Goal: Transaction & Acquisition: Purchase product/service

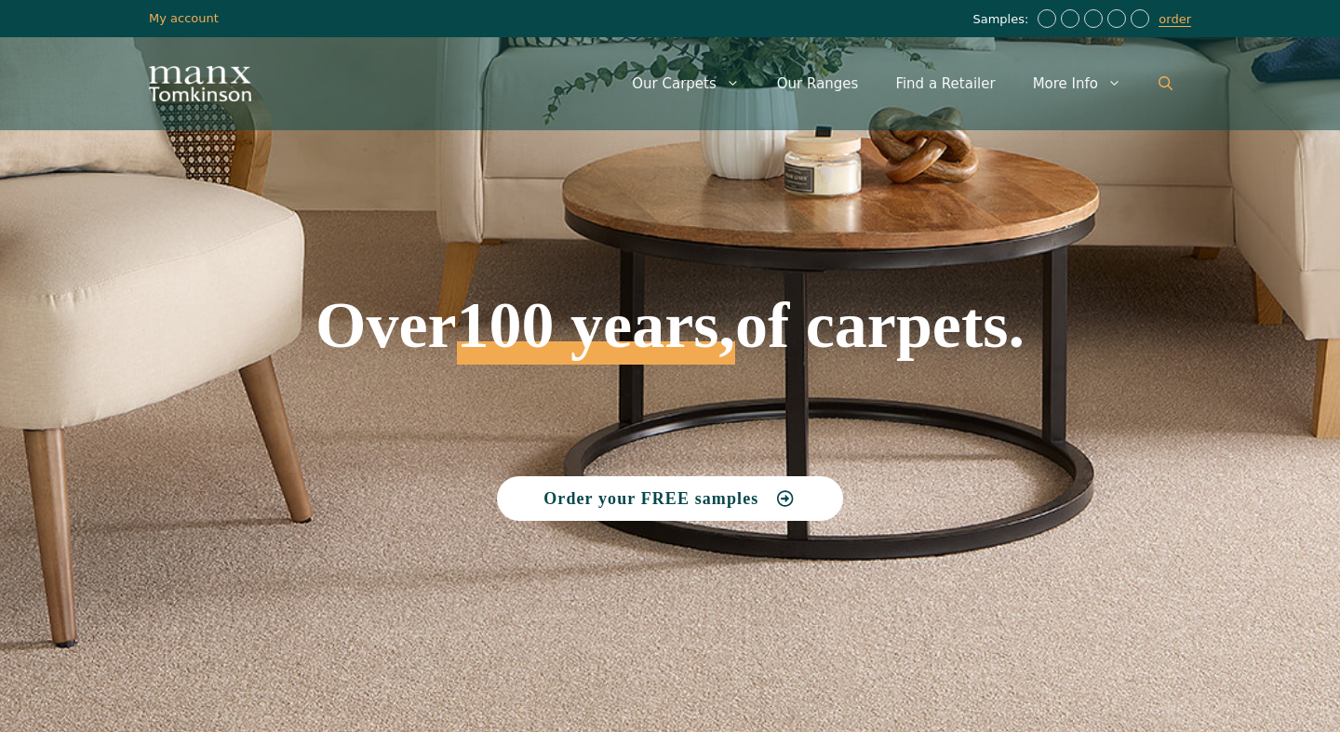
click at [1173, 82] on link "Open Search Bar" at bounding box center [1165, 84] width 51 height 56
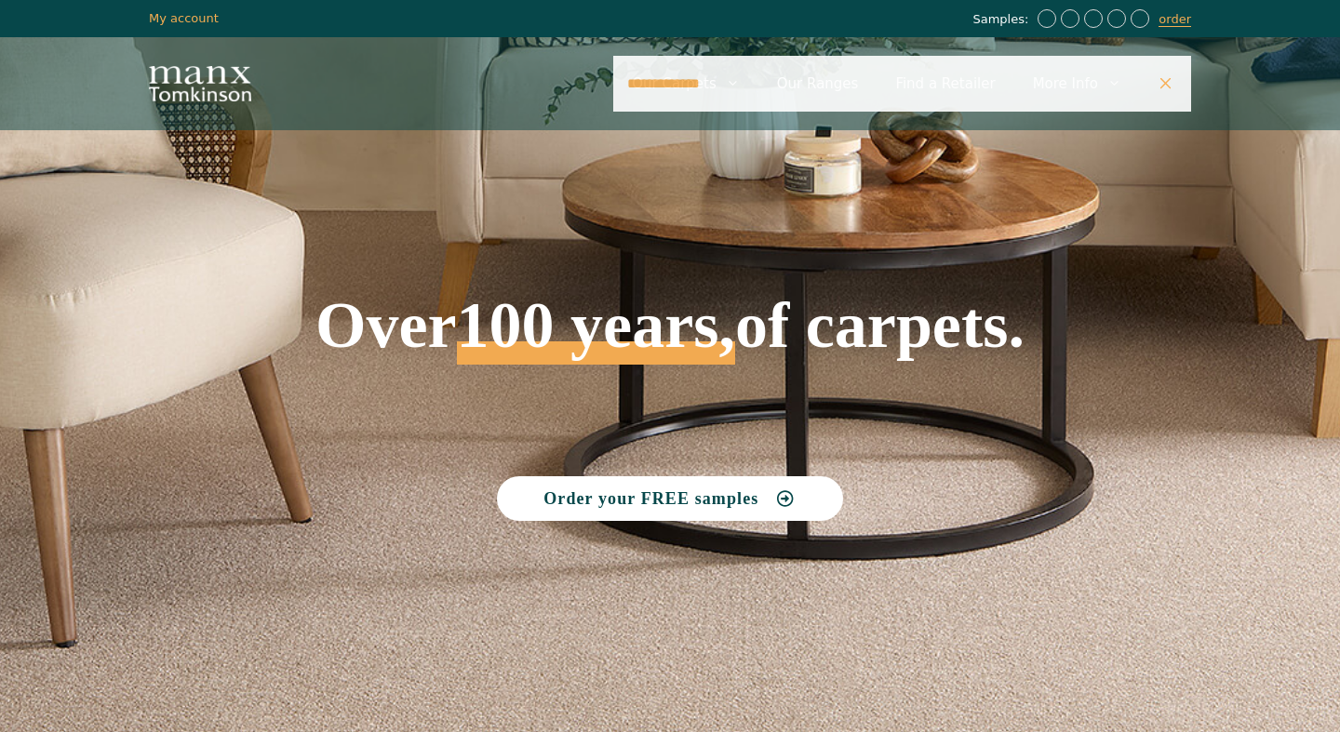
type input "**********"
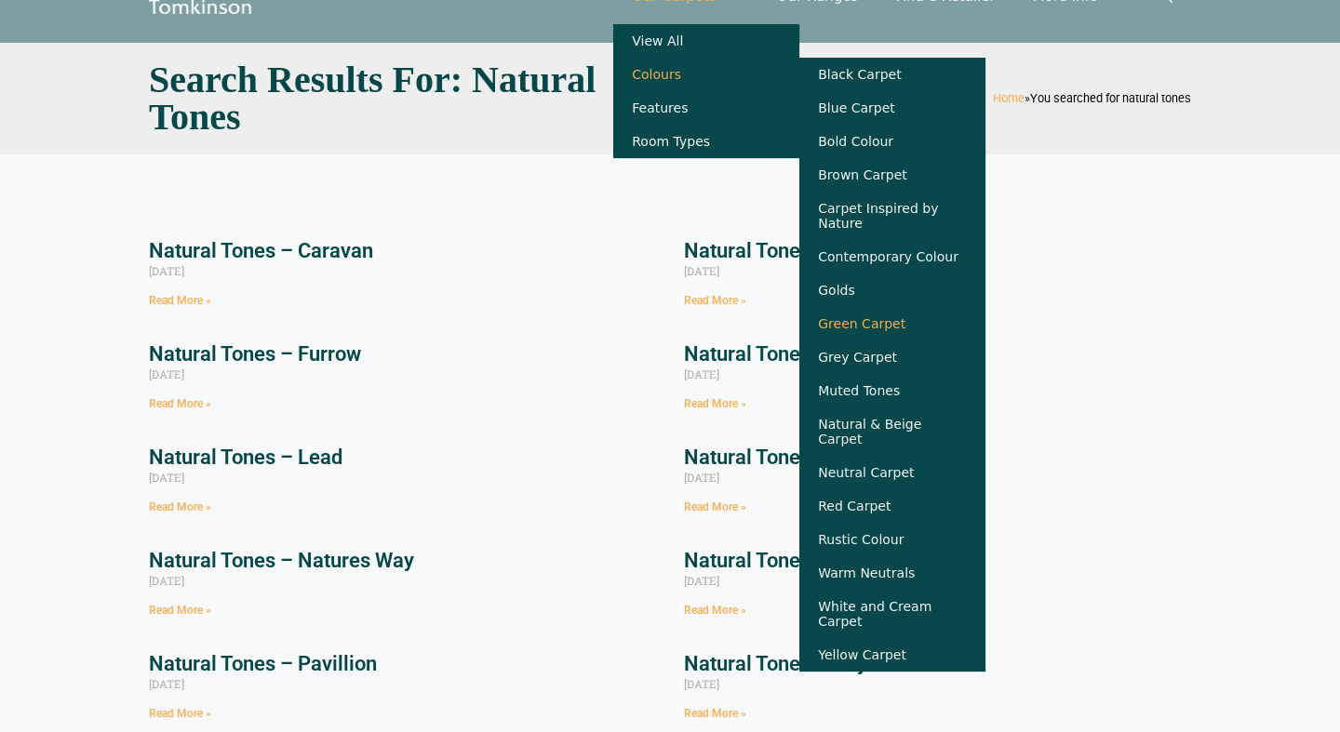
scroll to position [93, 0]
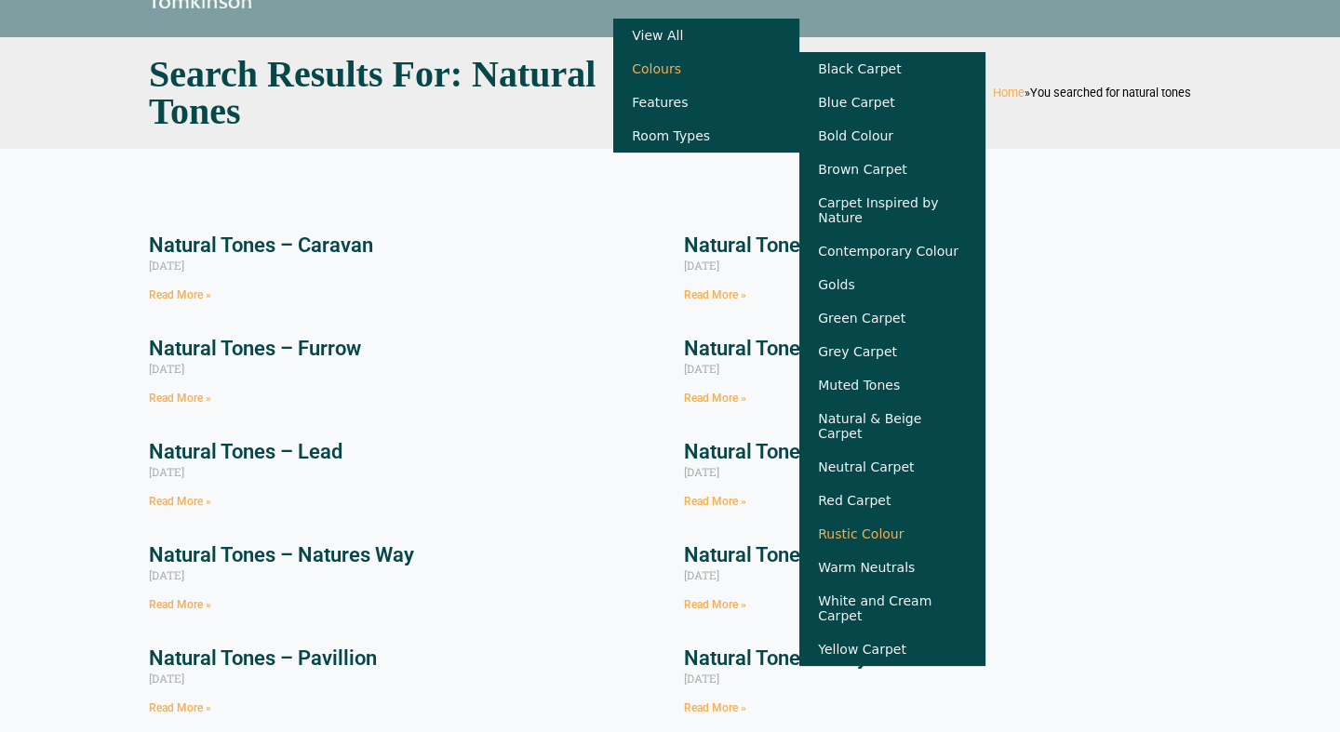
click at [874, 530] on link "Rustic Colour" at bounding box center [892, 534] width 186 height 34
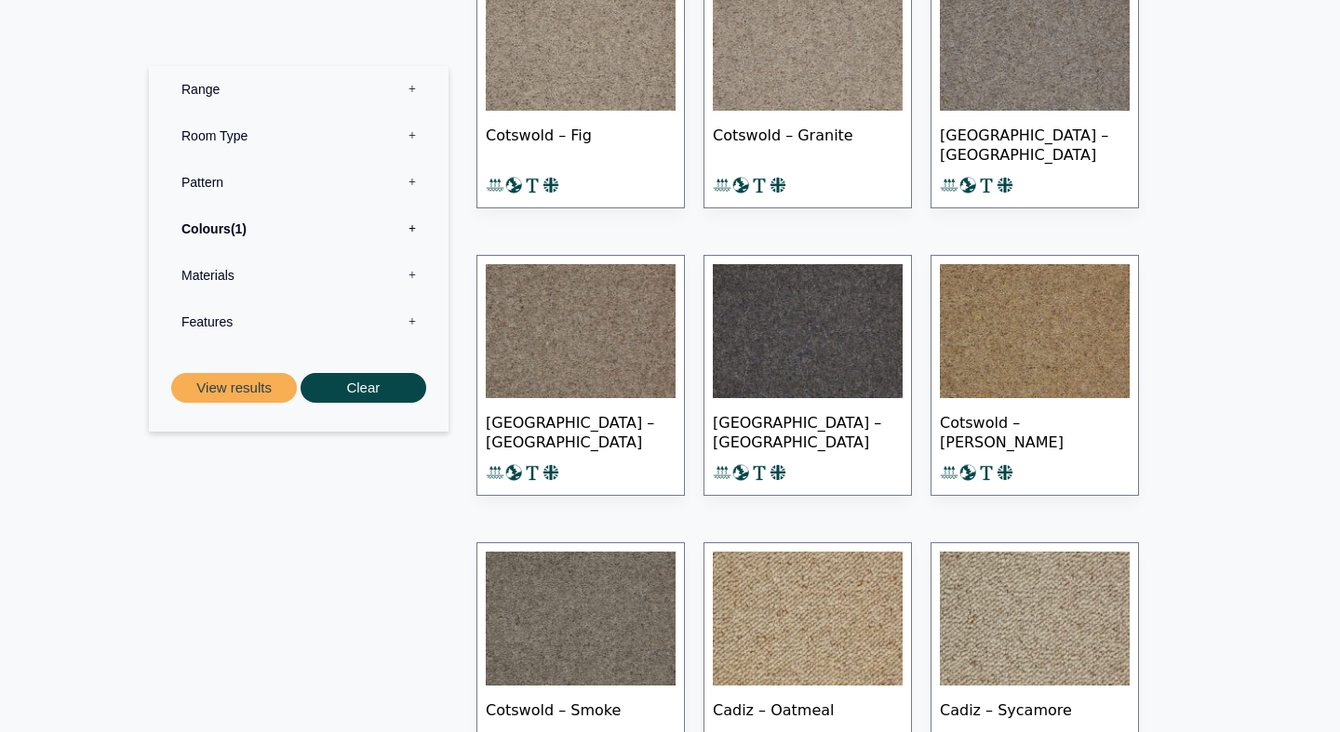
scroll to position [4551, 0]
click at [411, 92] on label "Range 0" at bounding box center [299, 88] width 272 height 47
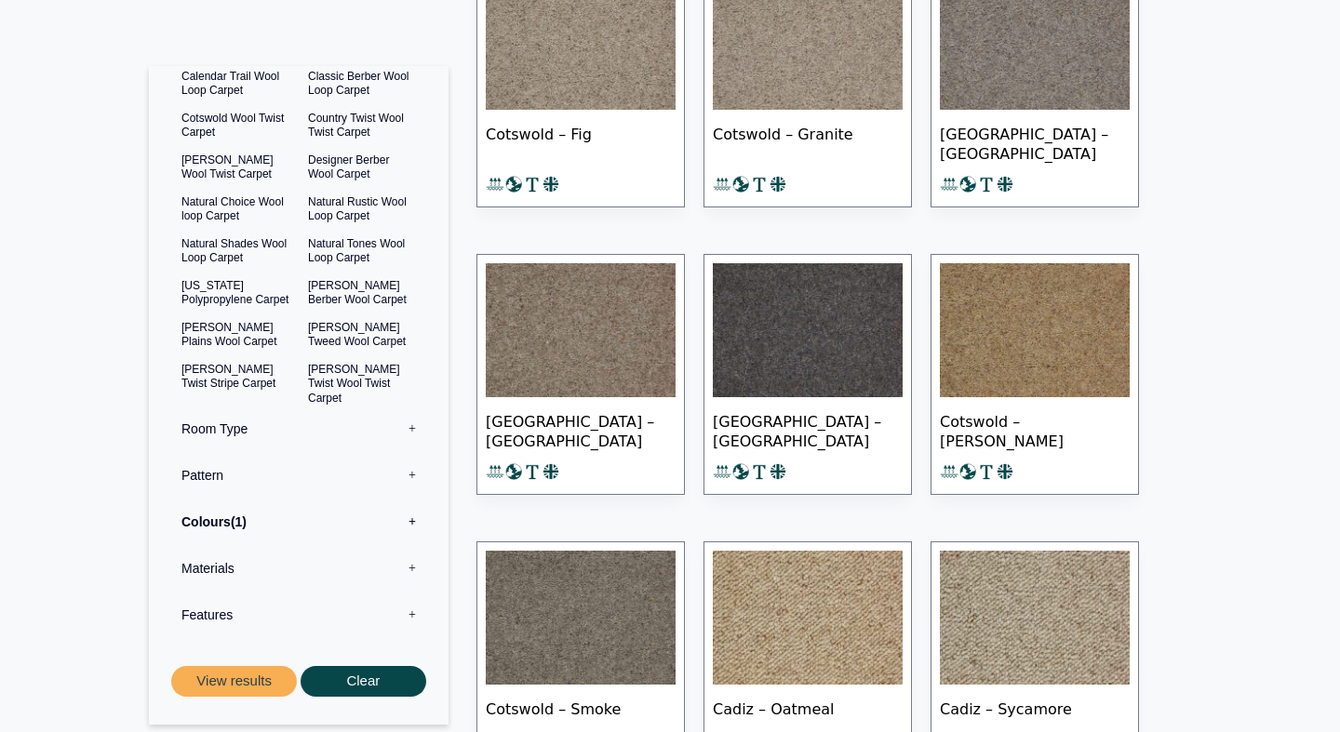
scroll to position [84, 0]
click at [259, 687] on button "View results" at bounding box center [234, 682] width 126 height 31
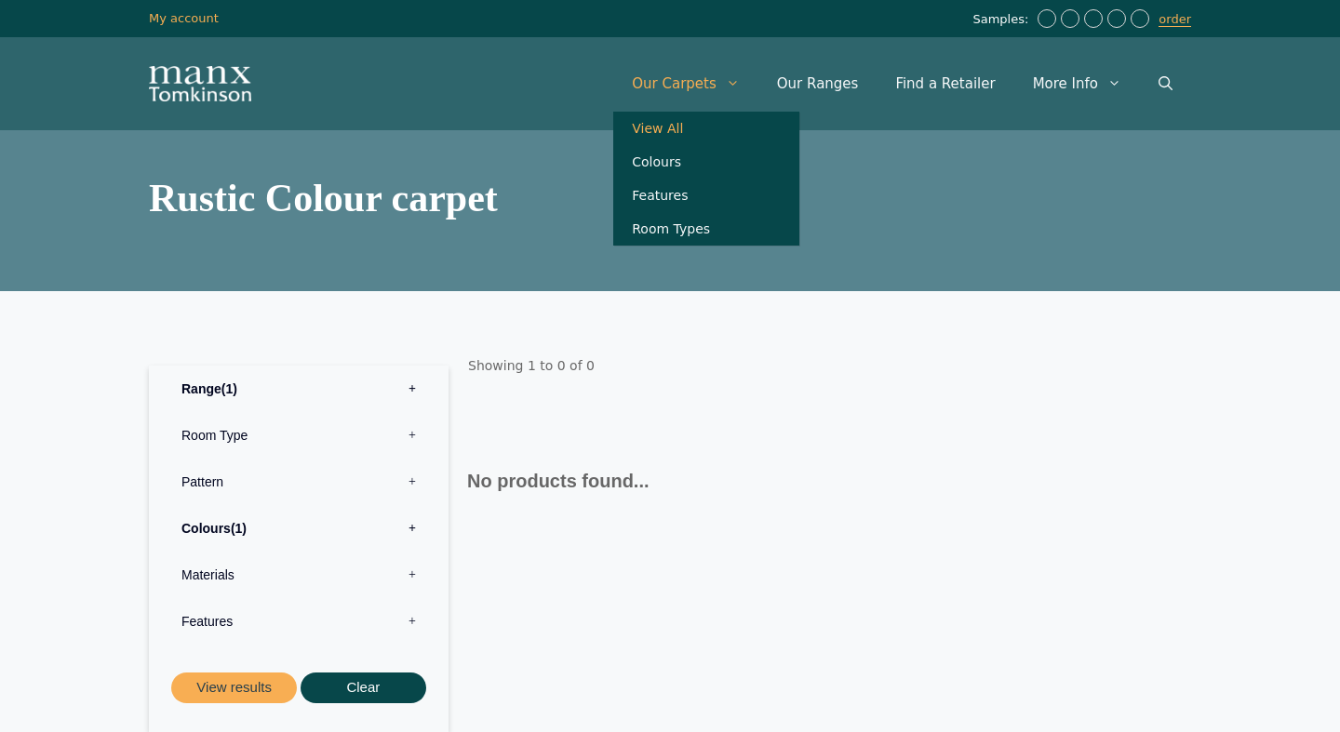
click at [695, 132] on link "View All" at bounding box center [706, 129] width 186 height 34
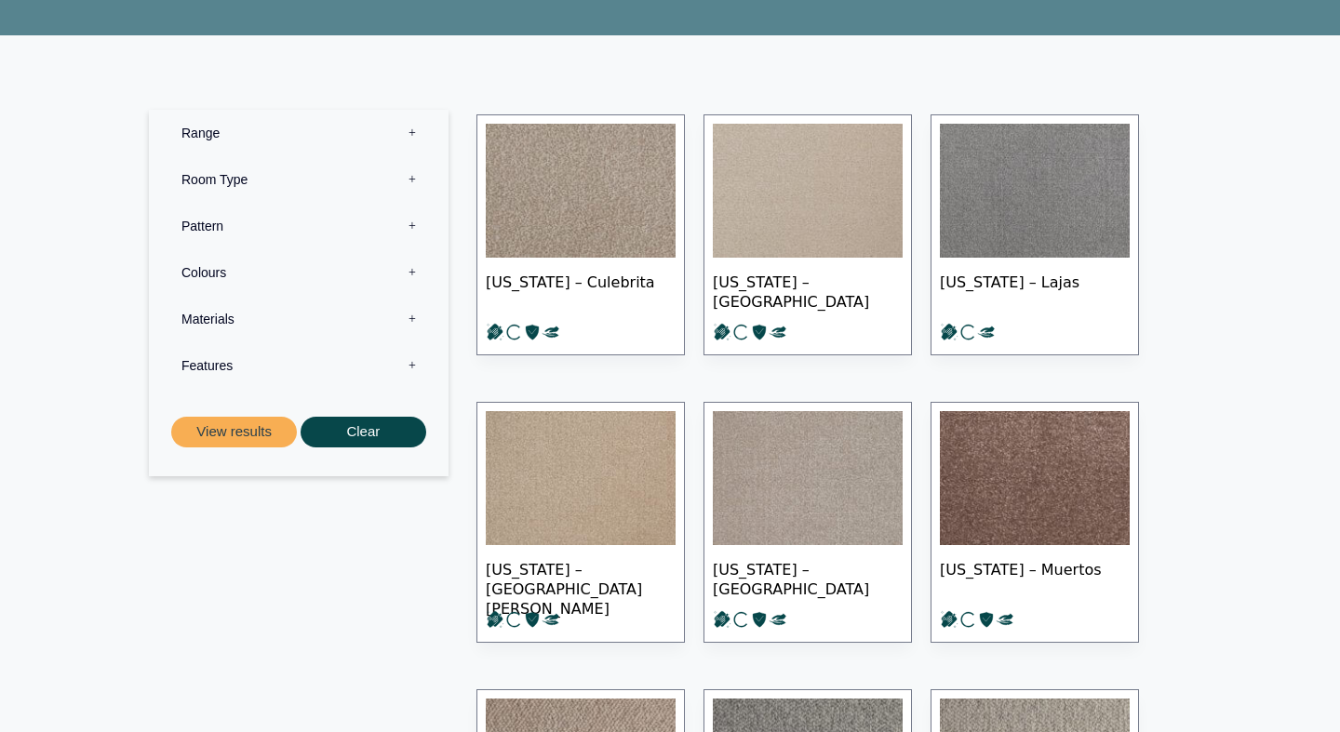
scroll to position [258, 0]
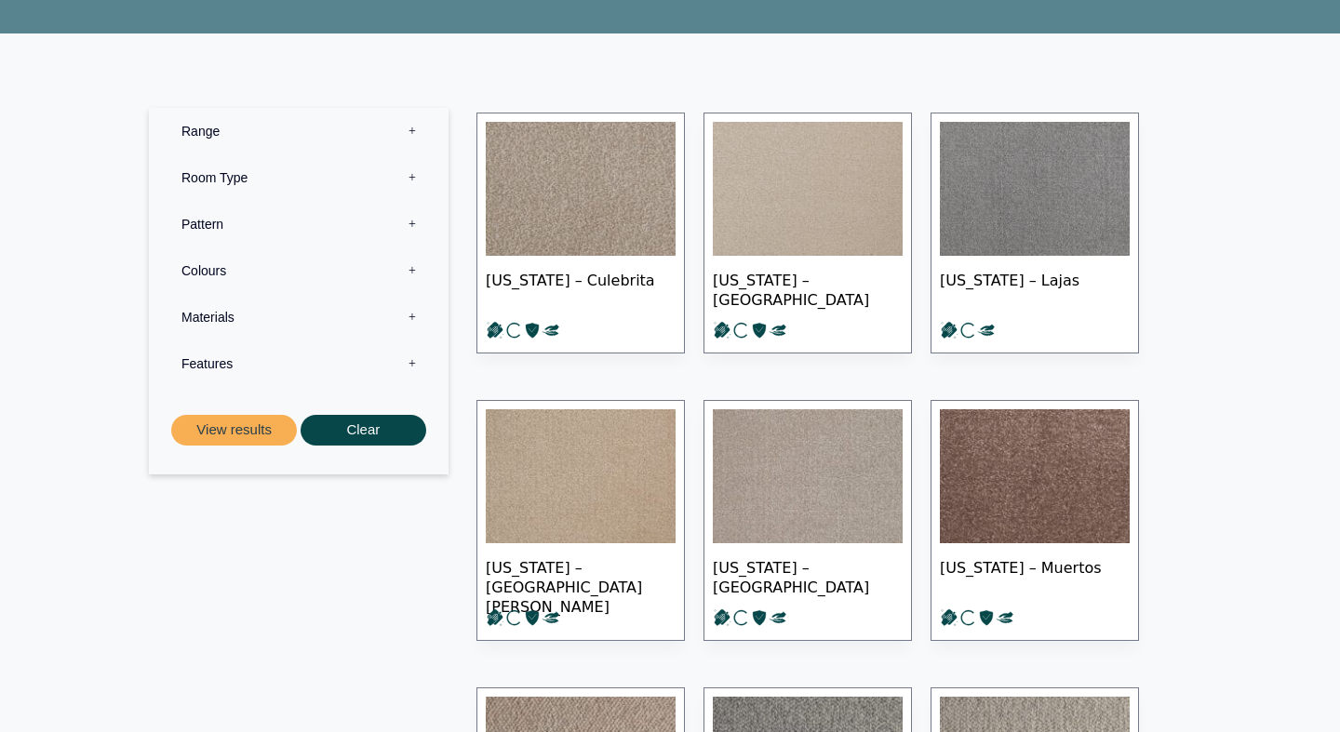
click at [416, 127] on label "Range 0" at bounding box center [299, 131] width 272 height 47
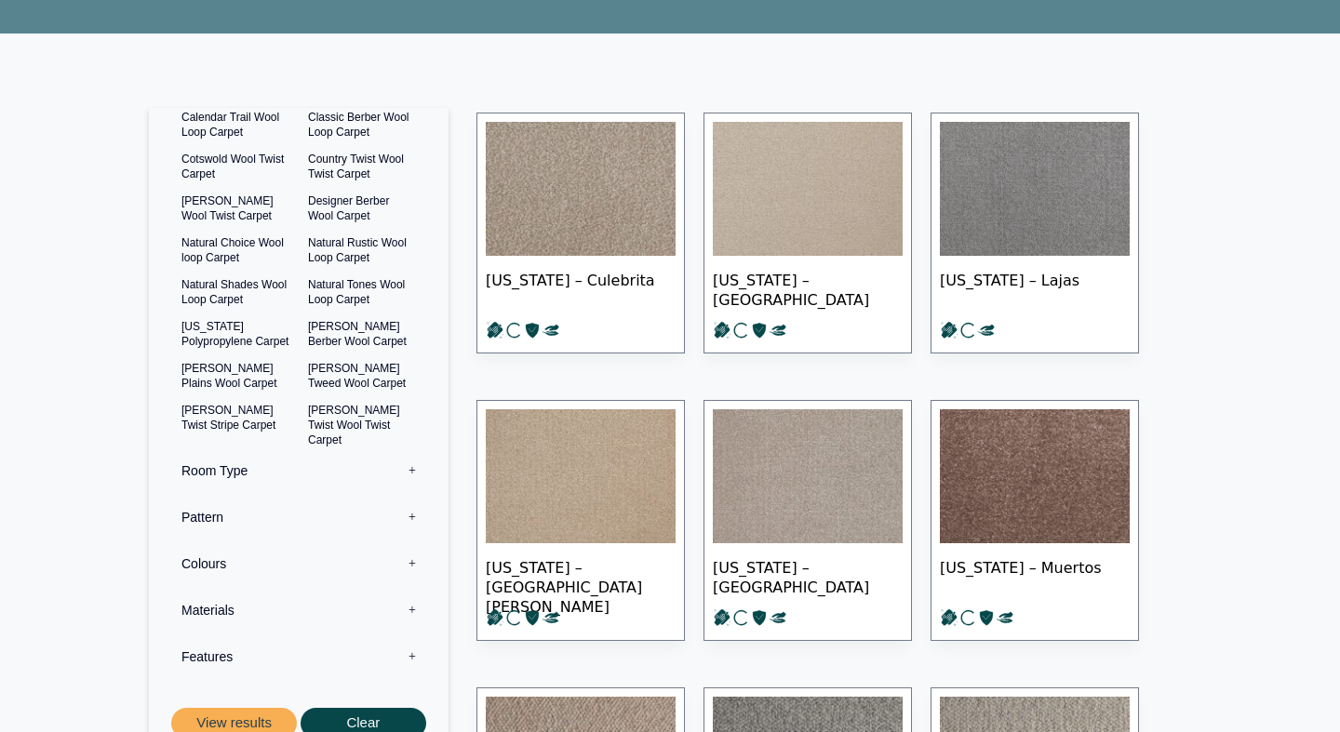
scroll to position [84, 0]
click at [212, 706] on div "Range 1 Bermuda Polypropylene Carpet Cadiz Wool Loop Carpet Calendar Trail Wool…" at bounding box center [299, 382] width 272 height 716
click at [219, 717] on button "View results" at bounding box center [234, 725] width 126 height 31
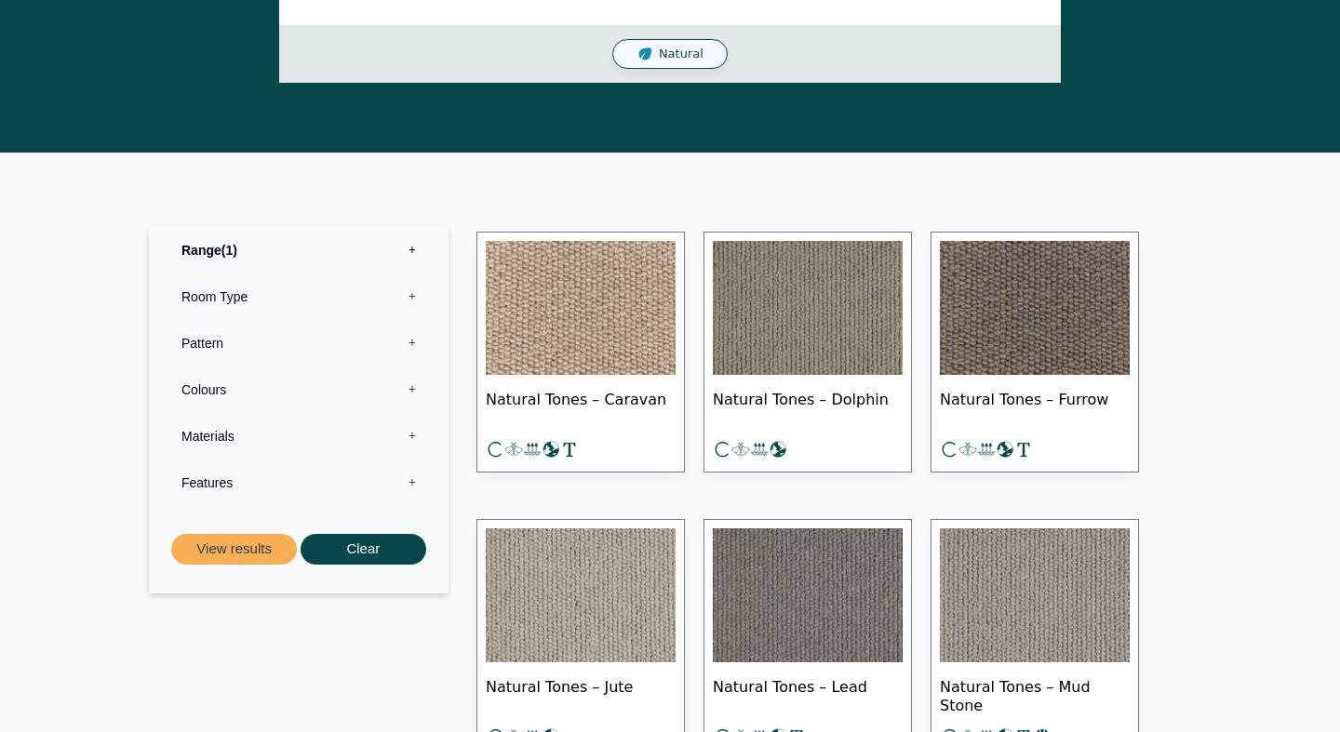
scroll to position [719, 0]
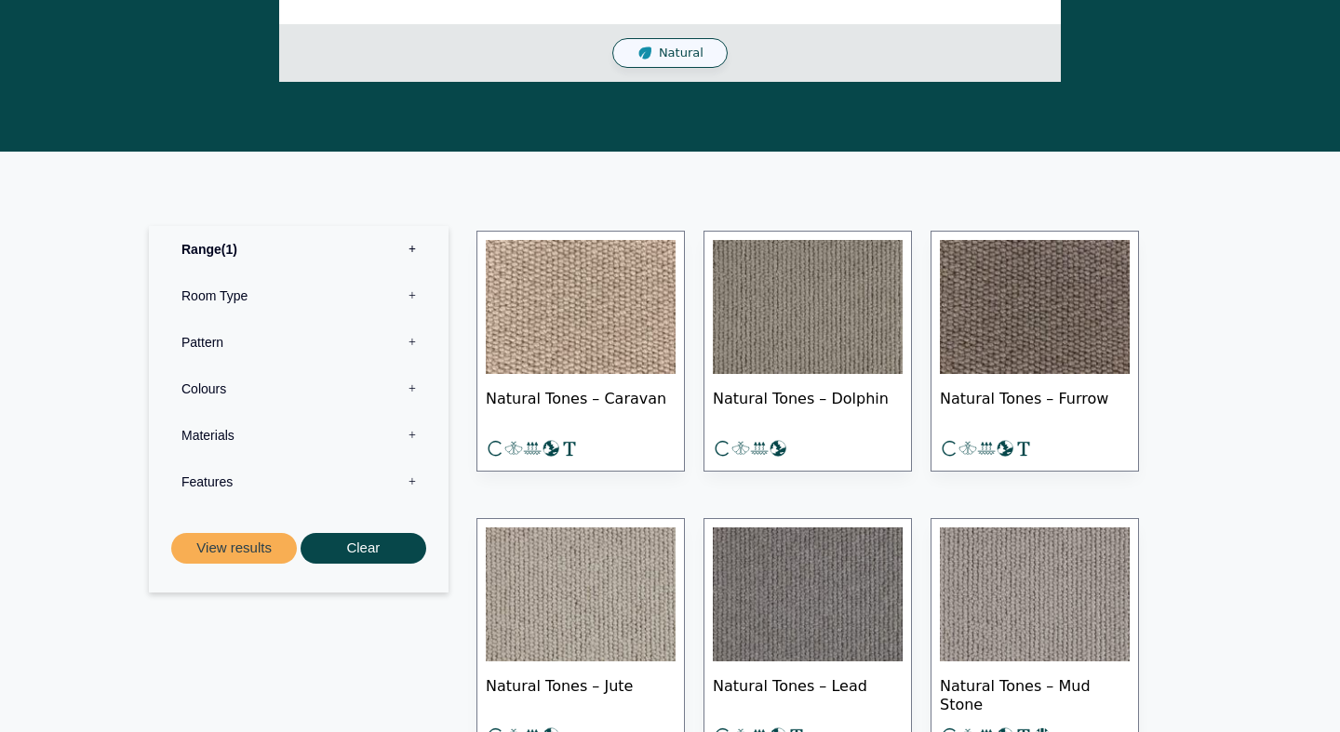
click at [1081, 325] on img at bounding box center [1035, 307] width 190 height 134
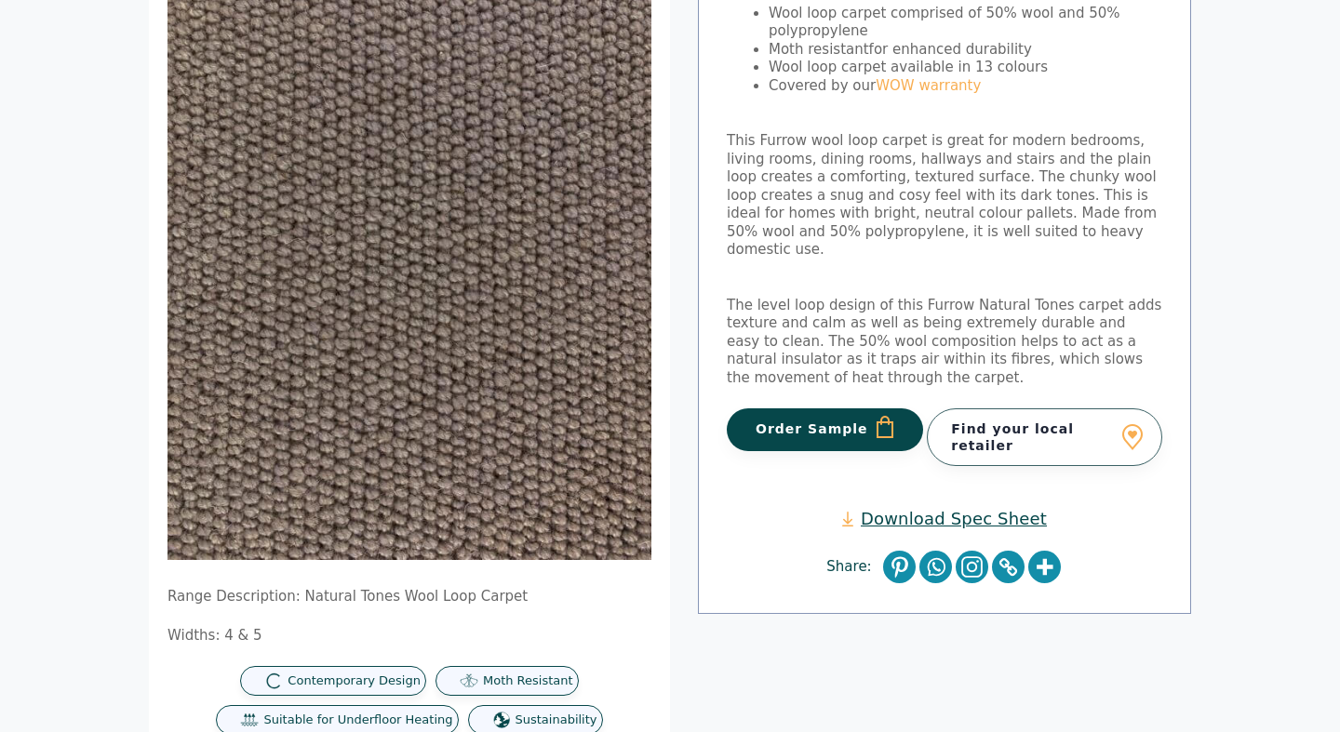
scroll to position [303, 0]
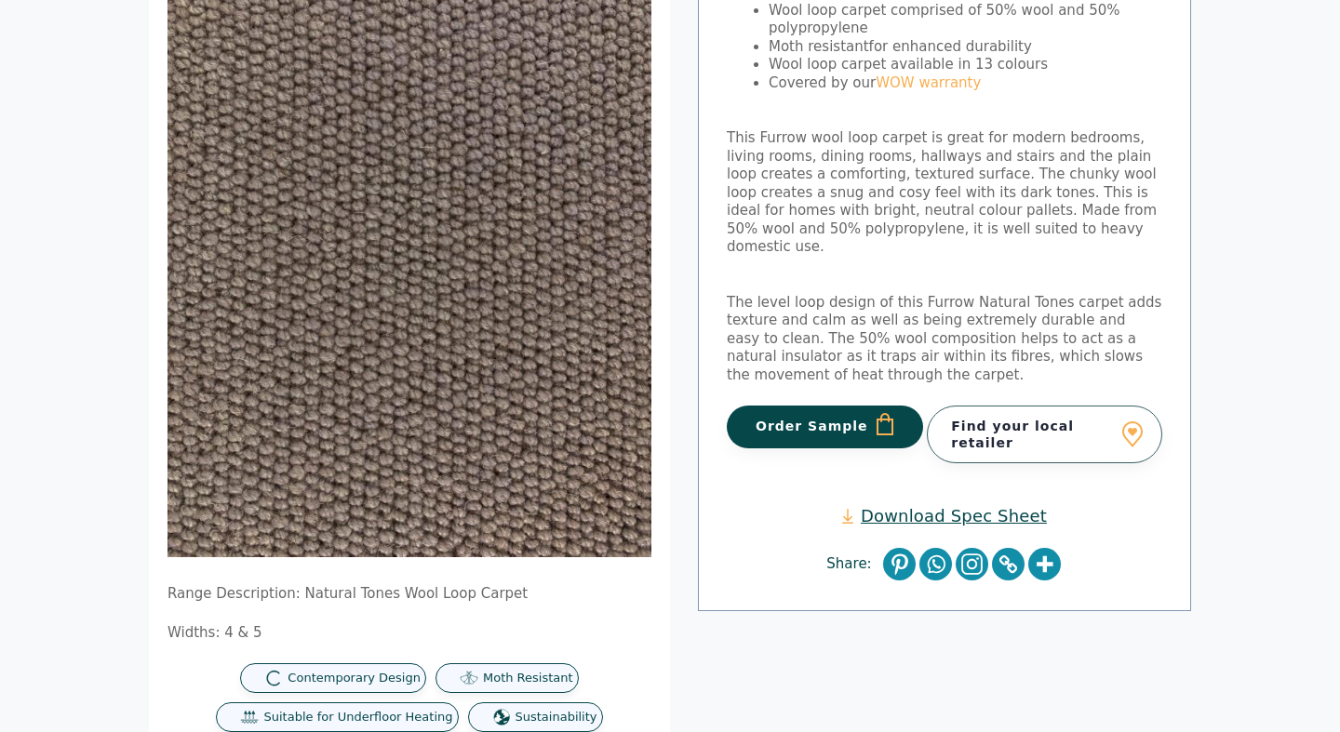
click at [832, 409] on button "Order Sample" at bounding box center [825, 427] width 196 height 43
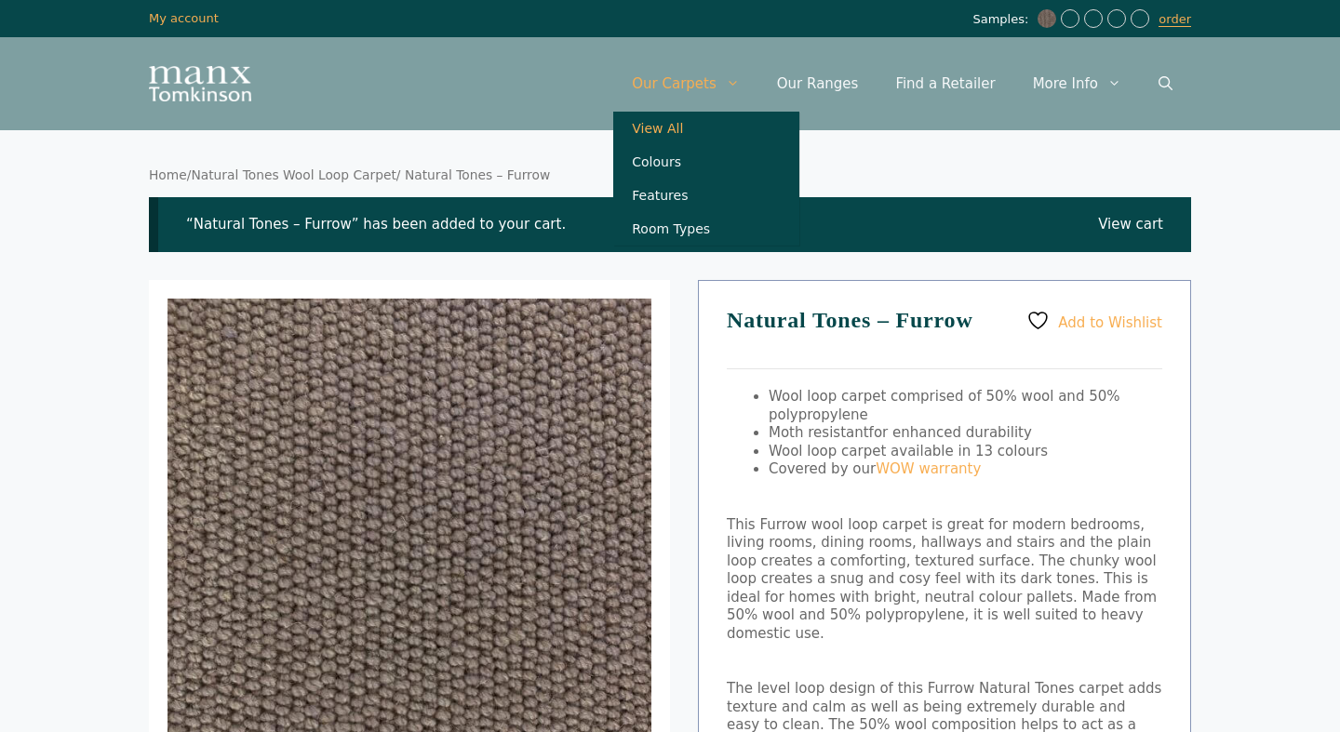
click at [674, 135] on link "View All" at bounding box center [706, 129] width 186 height 34
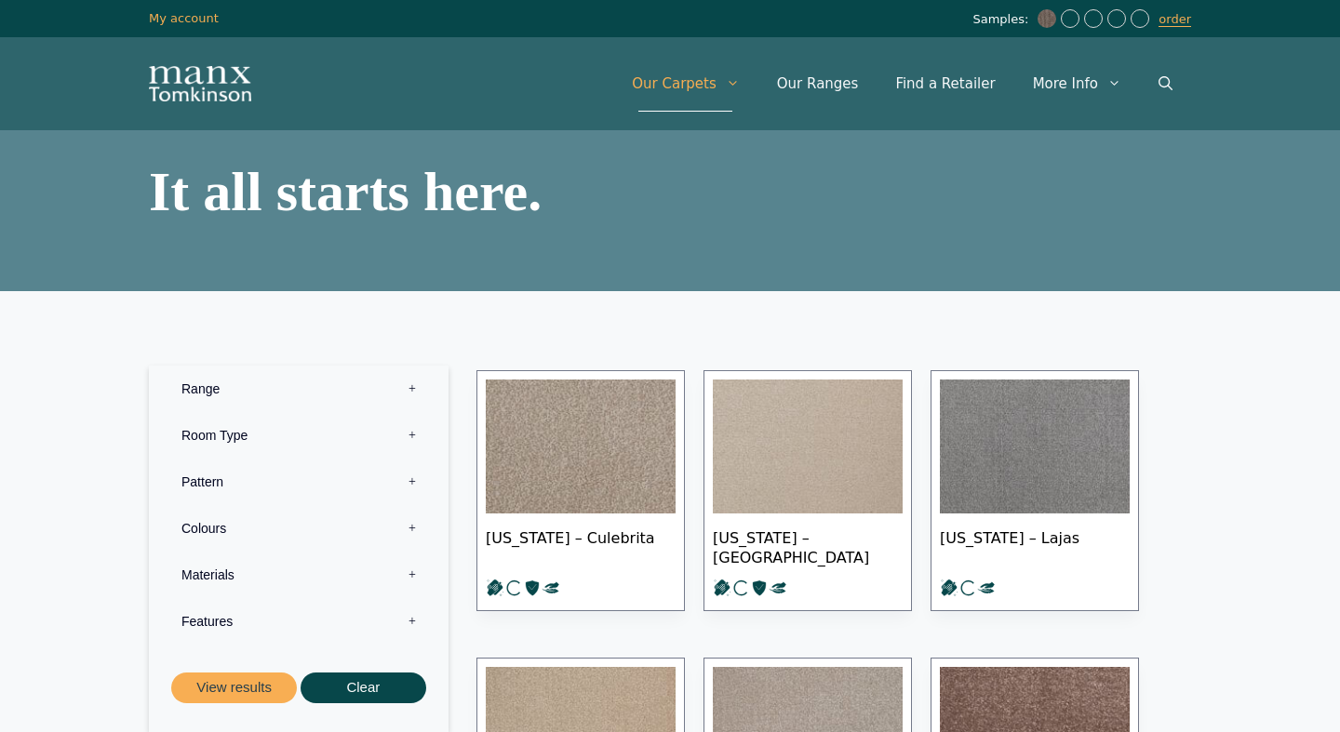
click at [416, 518] on label "Colours 0" at bounding box center [299, 528] width 272 height 47
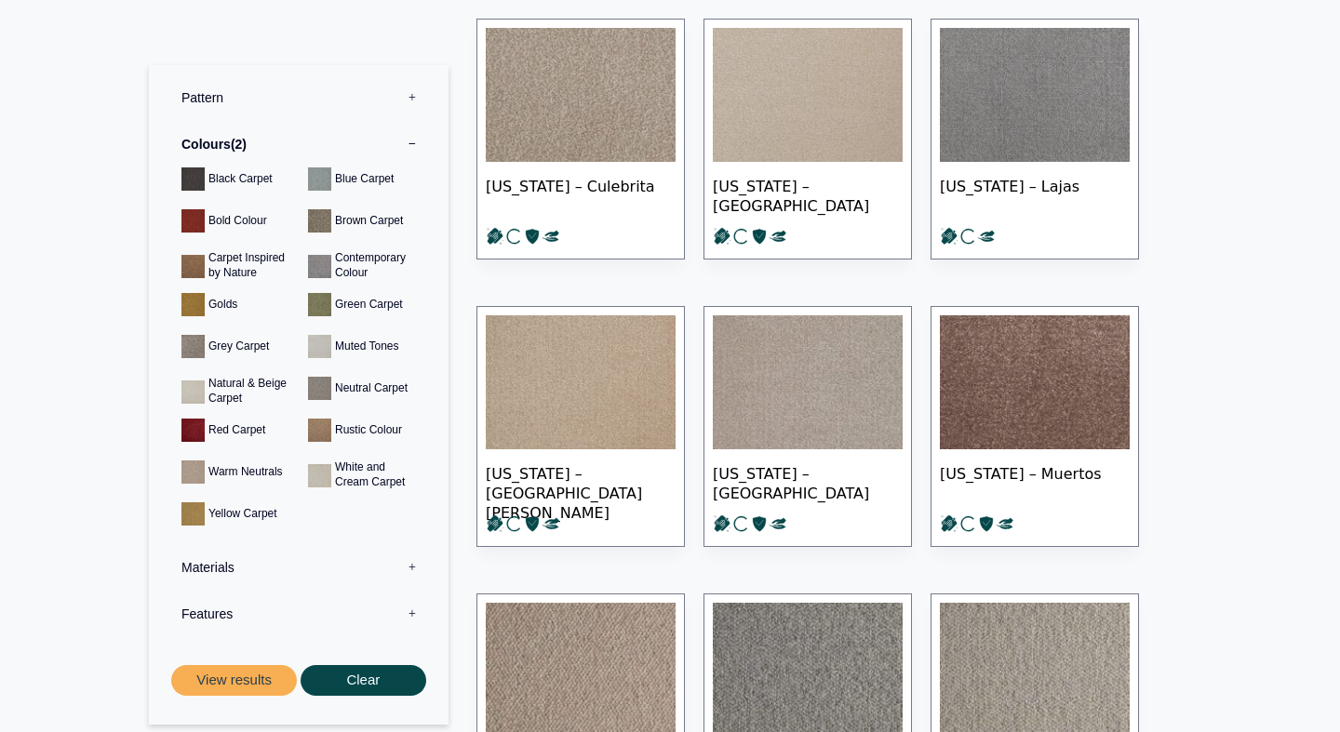
scroll to position [381, 0]
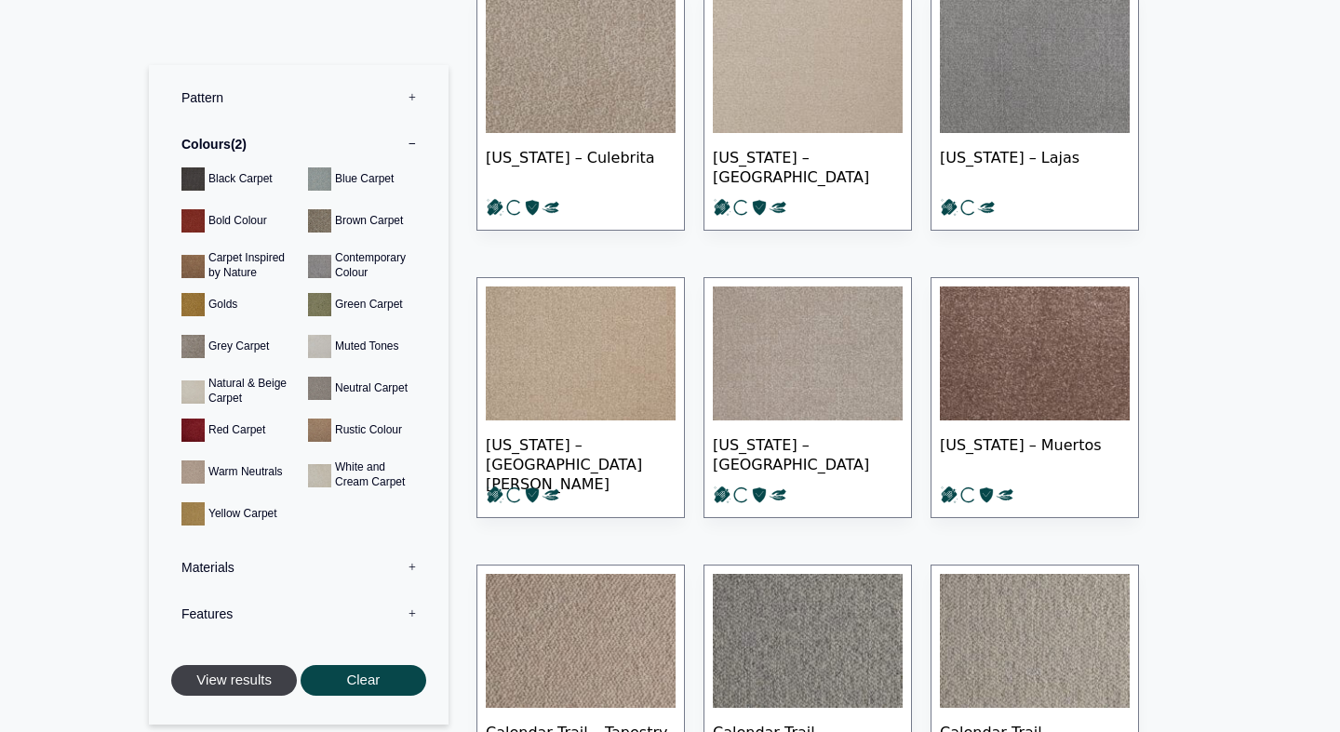
click at [263, 683] on button "View results" at bounding box center [234, 680] width 126 height 31
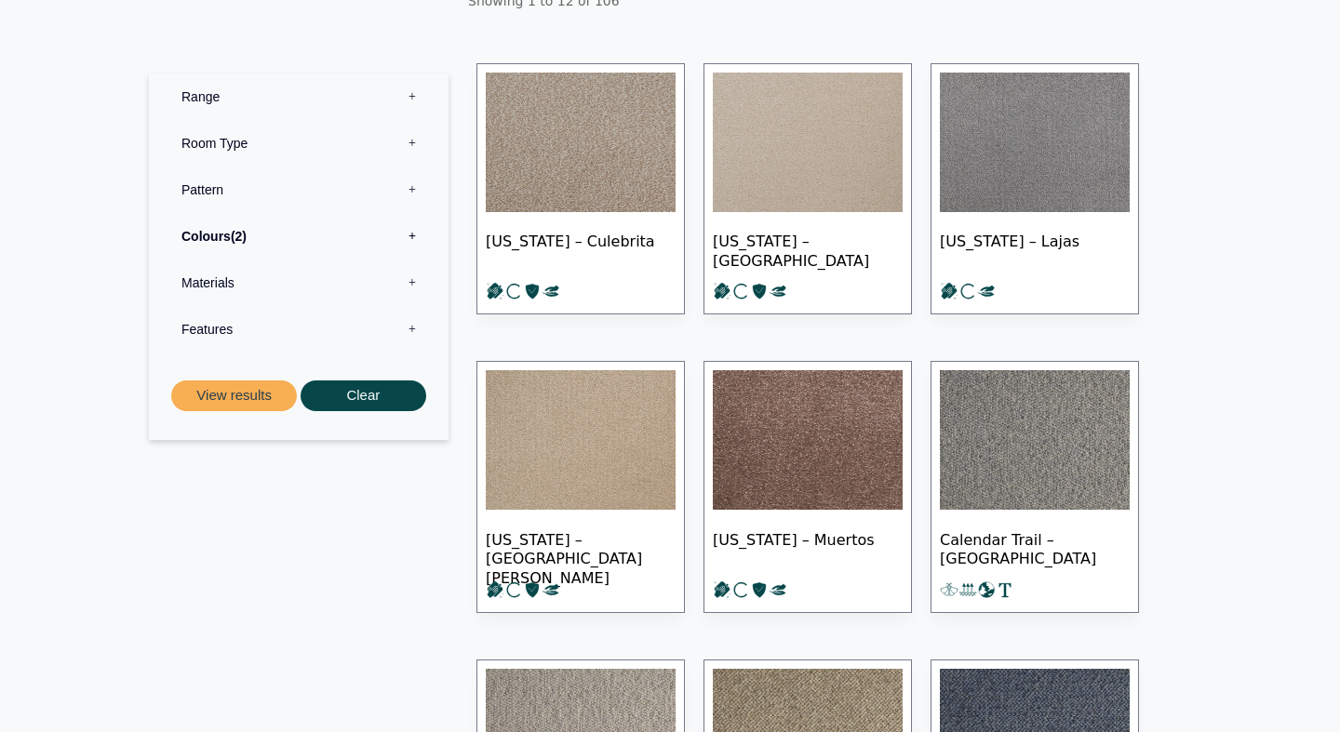
scroll to position [369, 0]
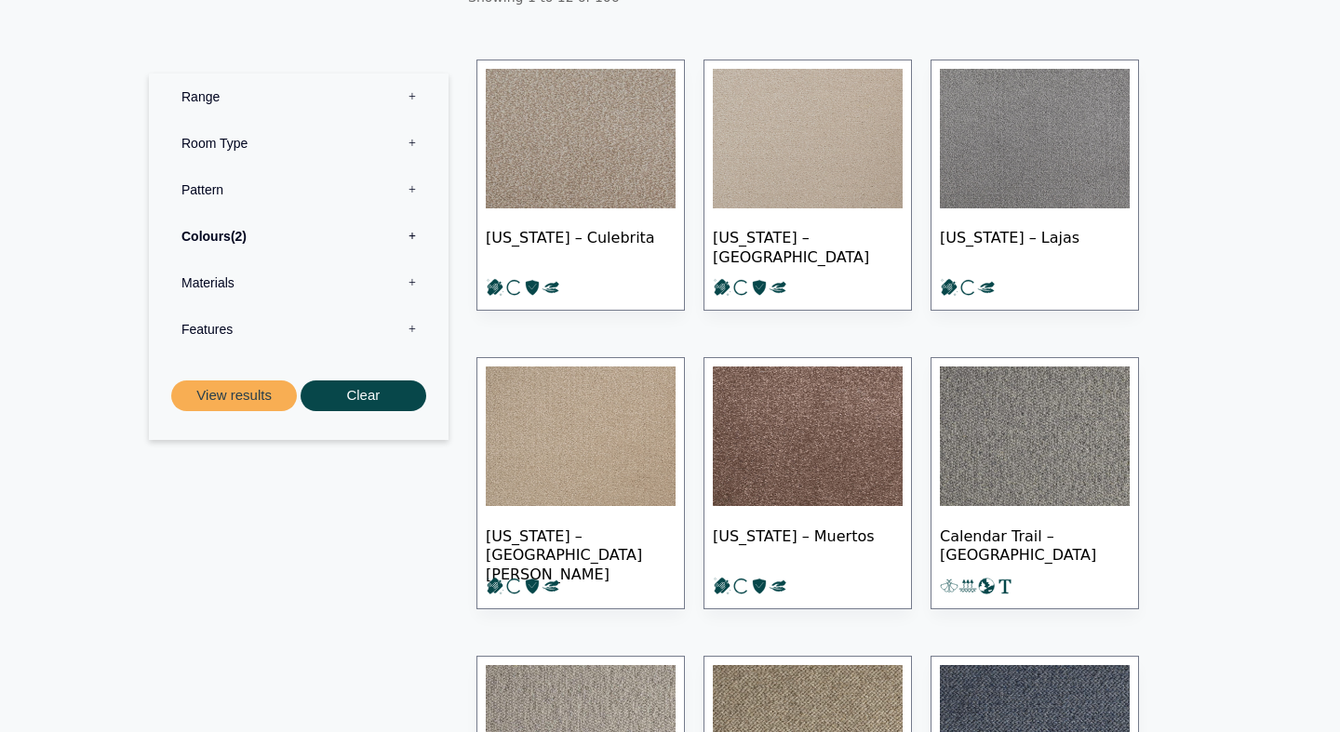
click at [409, 324] on label "Features 0" at bounding box center [299, 329] width 272 height 47
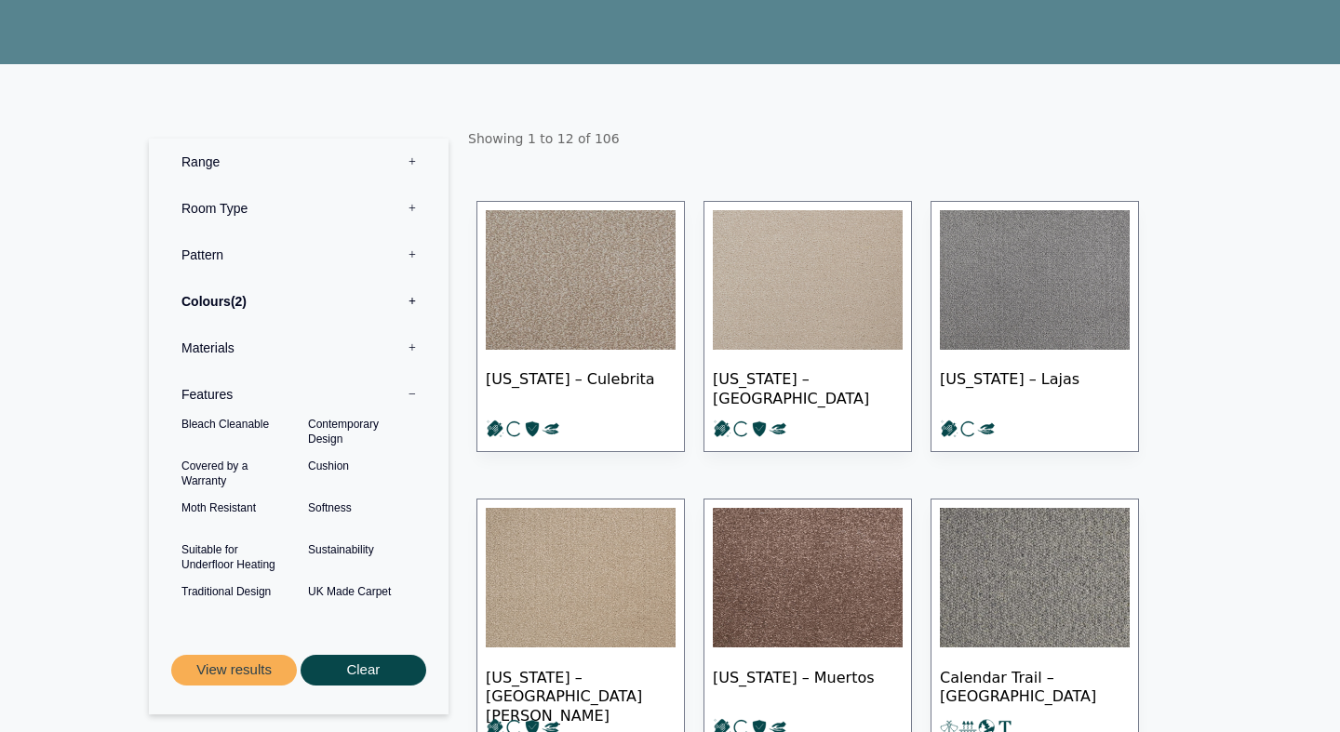
scroll to position [225, 0]
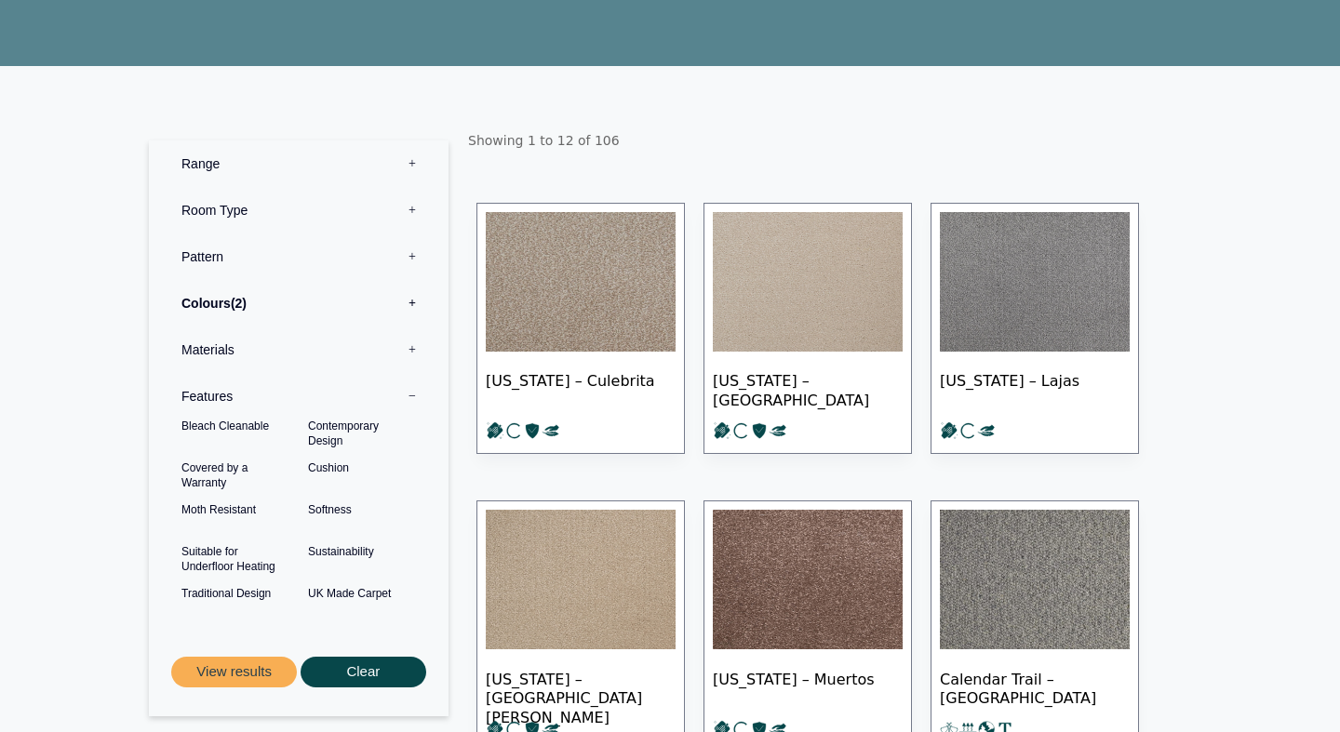
click at [414, 246] on label "Pattern 0" at bounding box center [299, 257] width 272 height 47
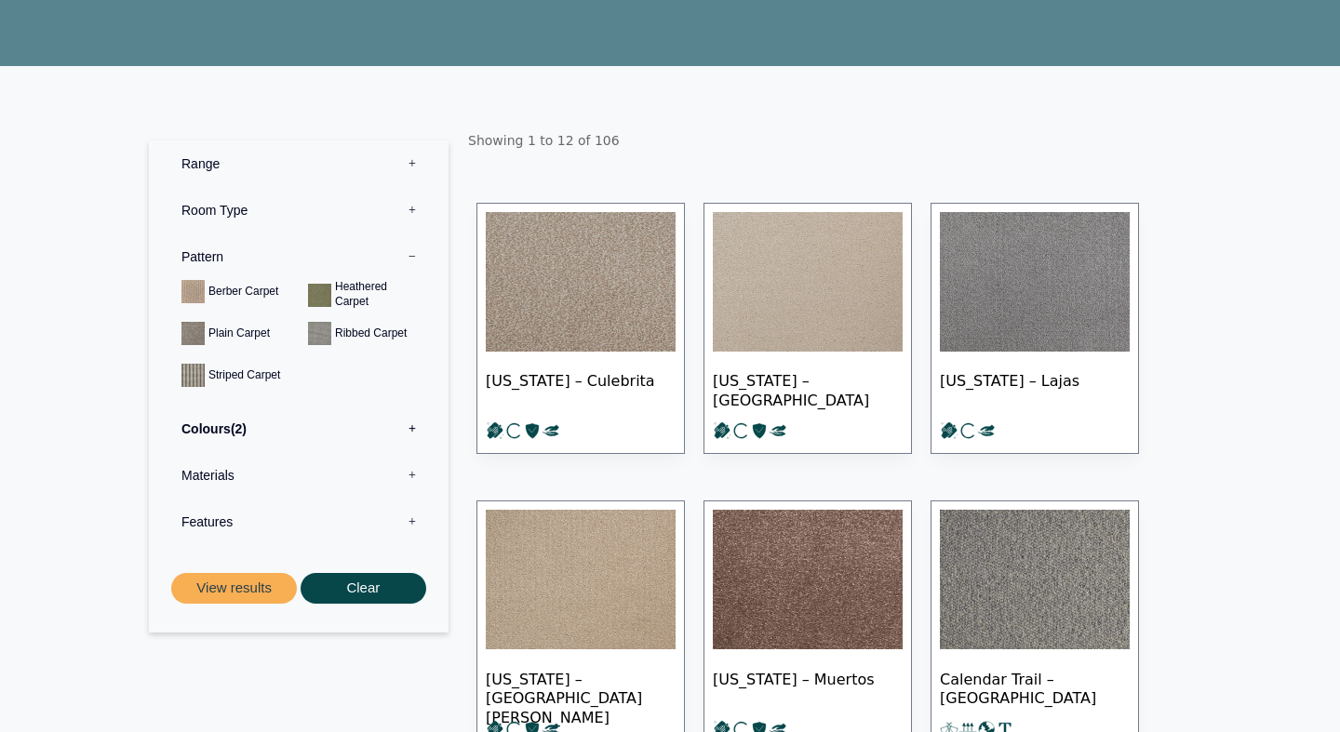
click at [410, 474] on label "Materials 0" at bounding box center [299, 475] width 272 height 47
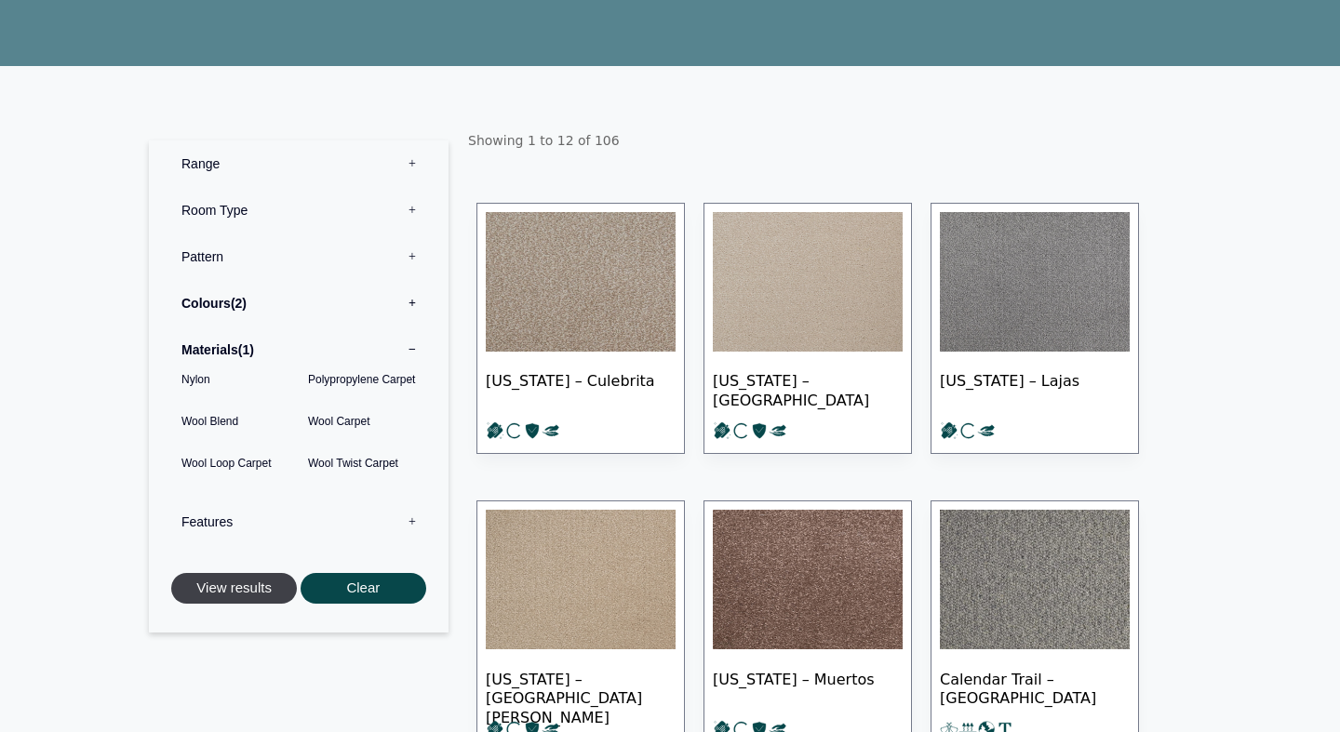
click at [231, 589] on button "View results" at bounding box center [234, 588] width 126 height 31
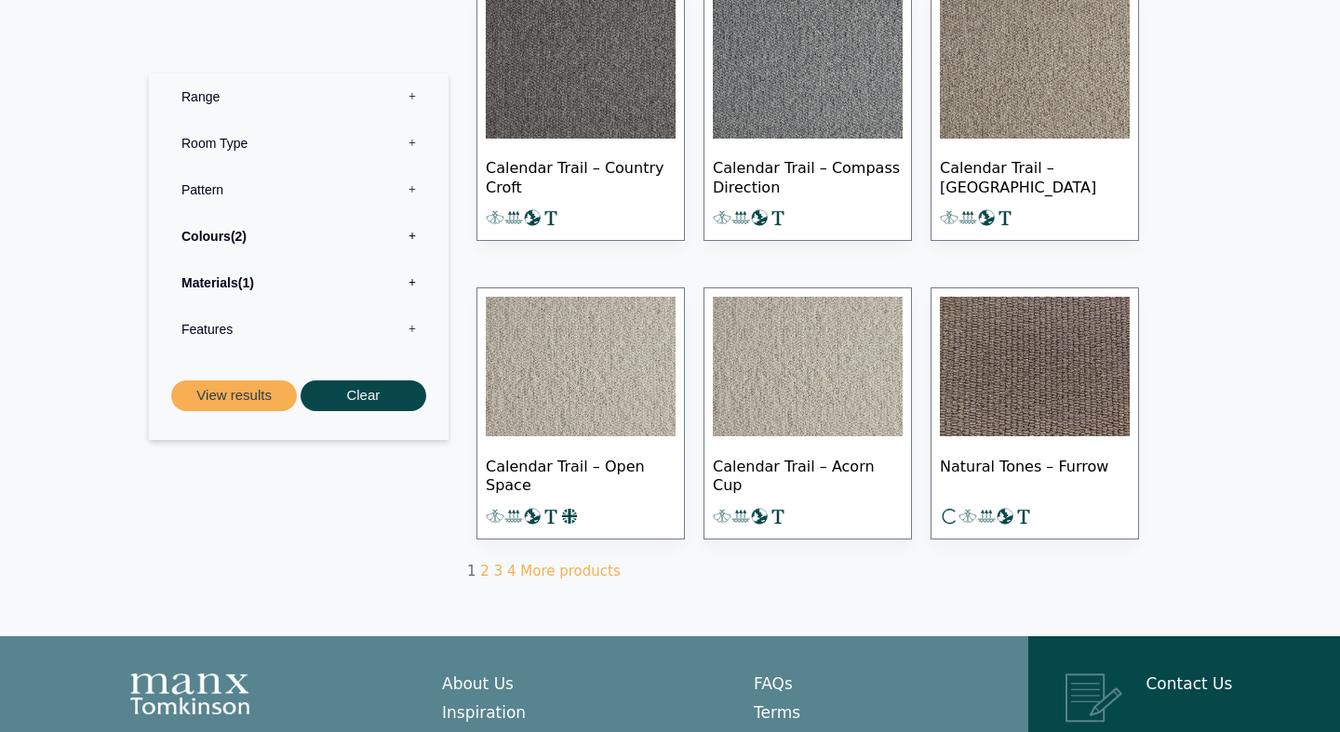
scroll to position [1038, 0]
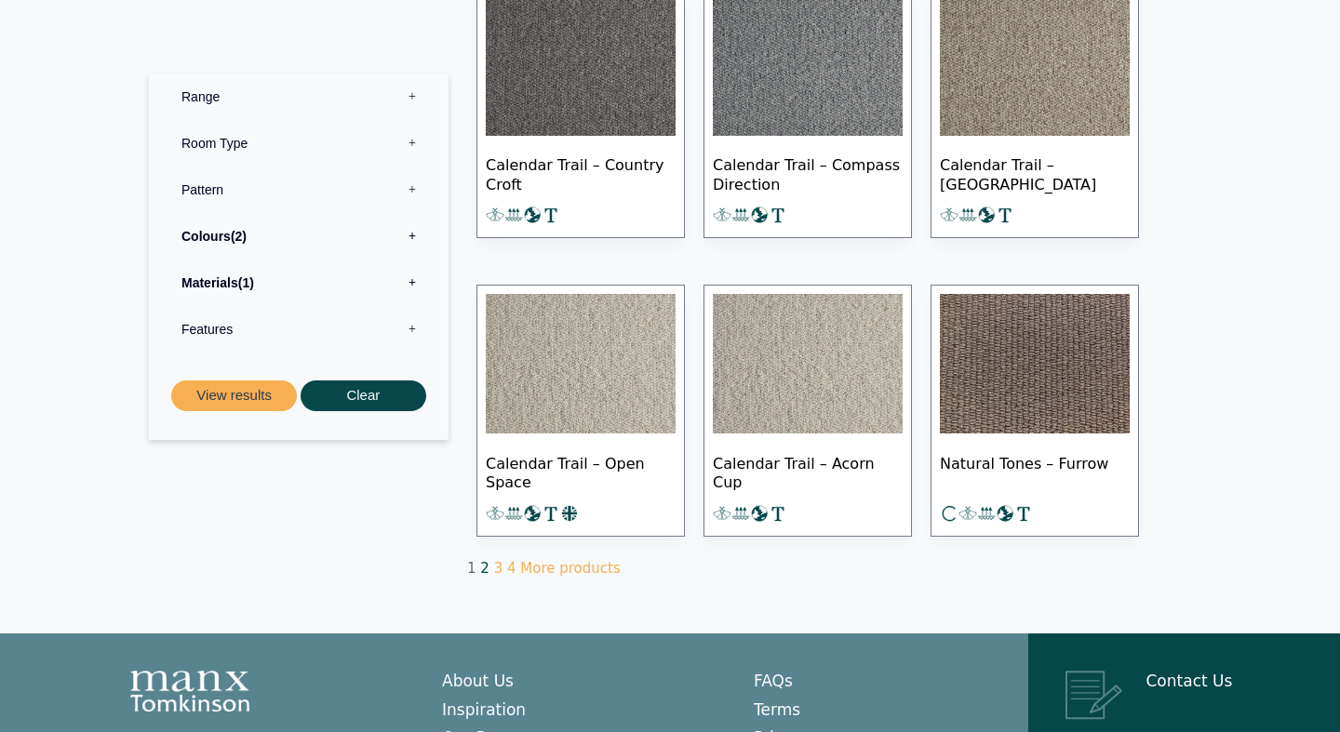
click at [483, 568] on link "2" at bounding box center [484, 568] width 9 height 17
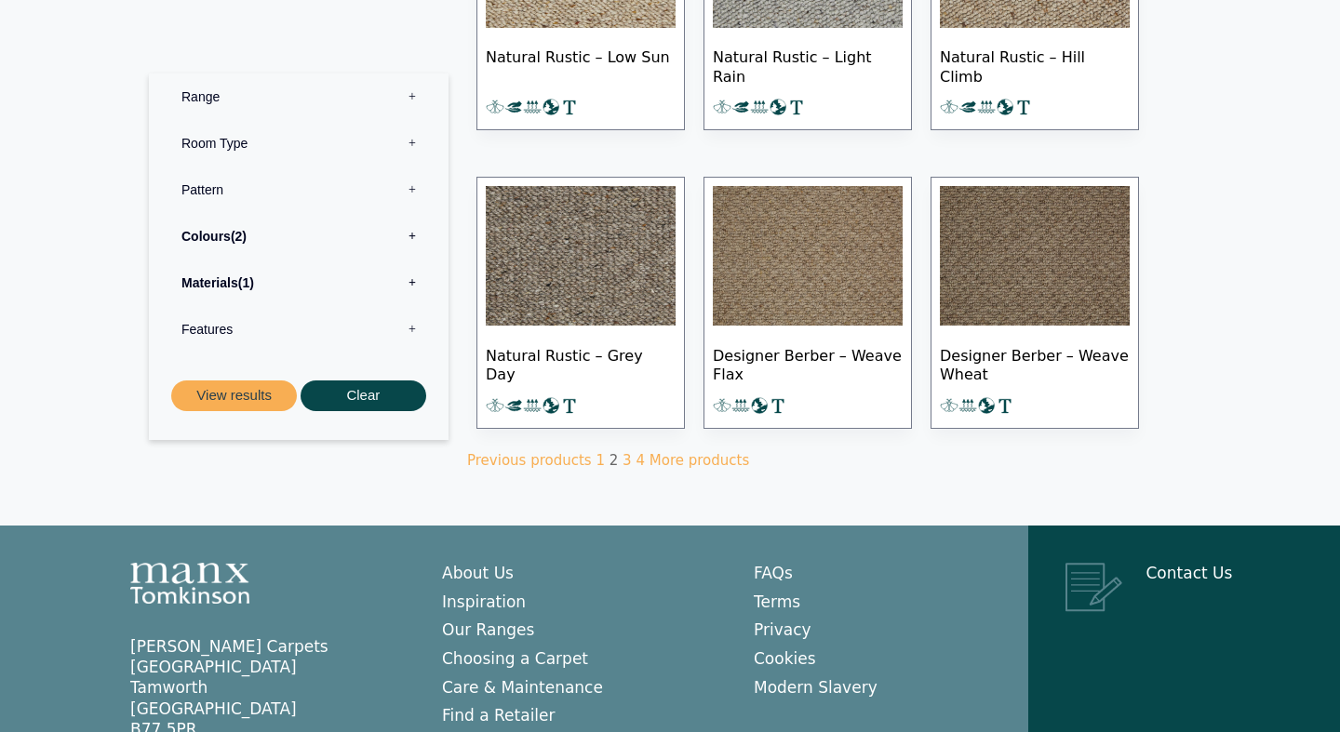
scroll to position [1148, 0]
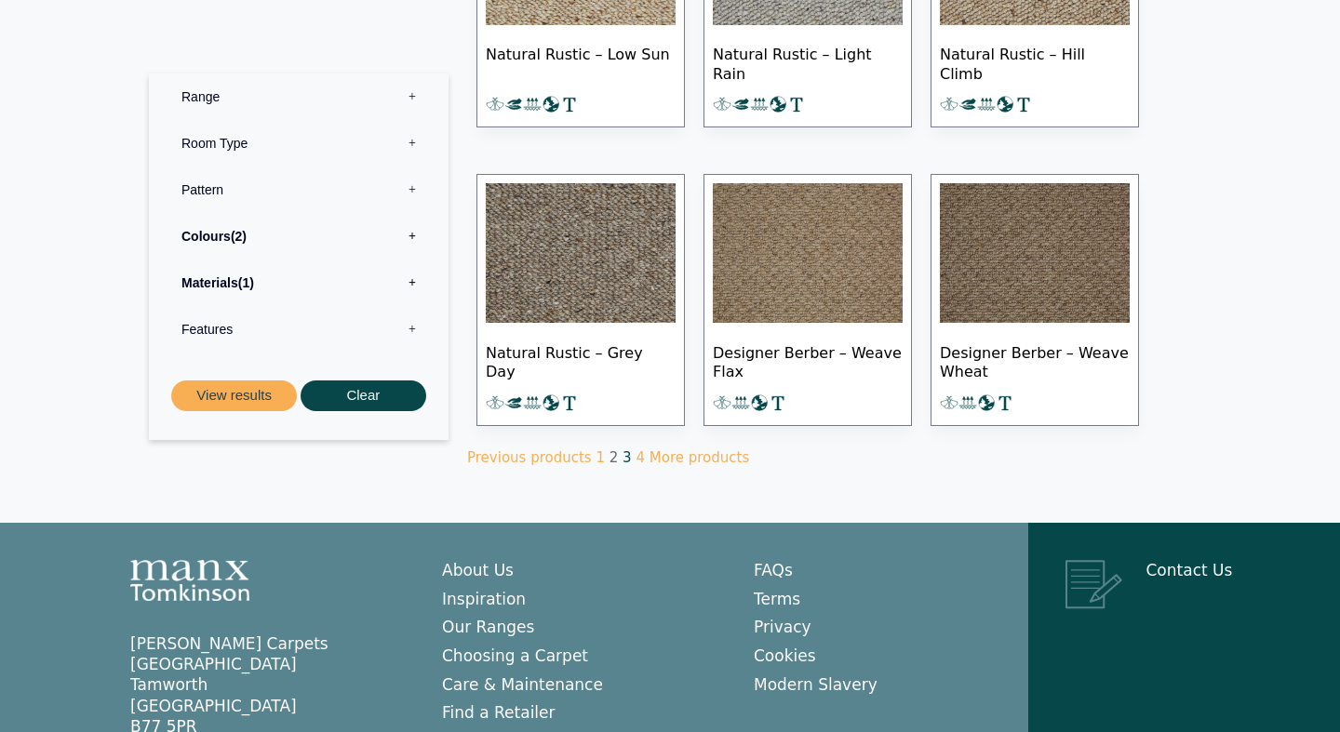
click at [623, 453] on link "3" at bounding box center [627, 457] width 9 height 17
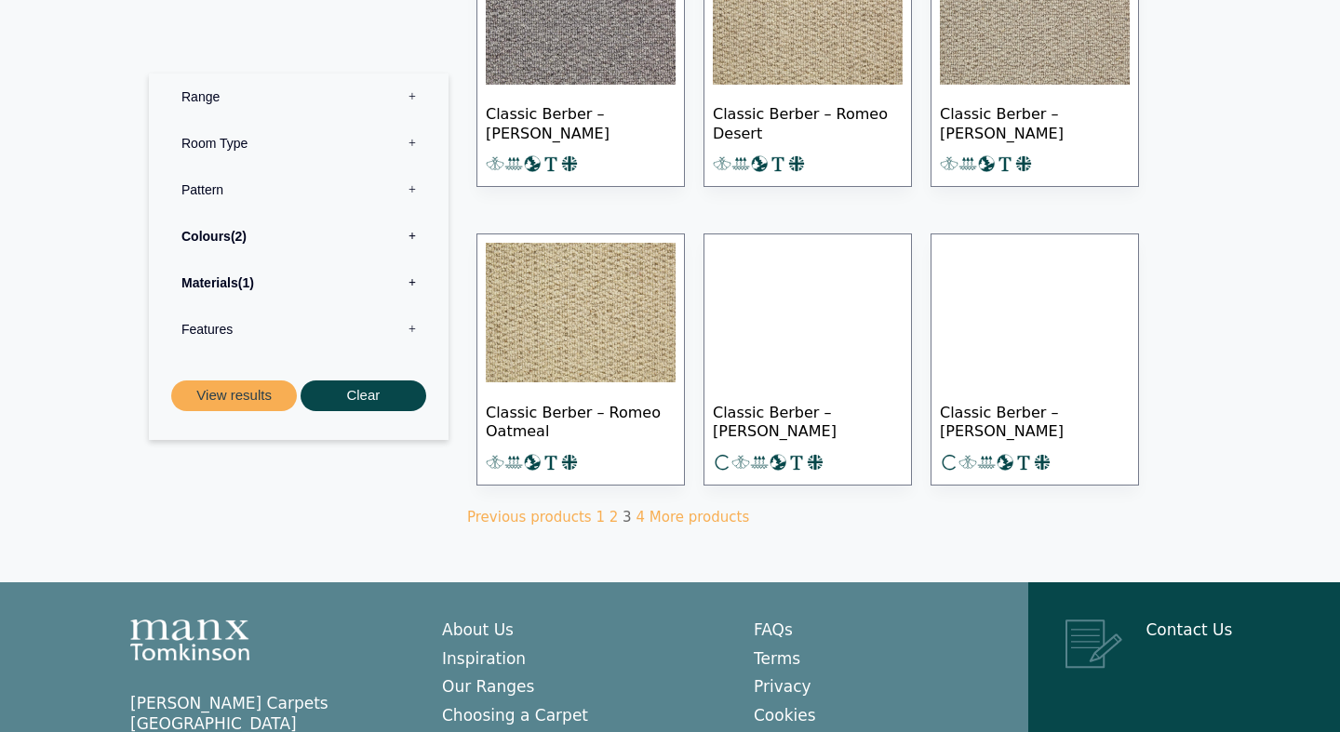
scroll to position [1124, 0]
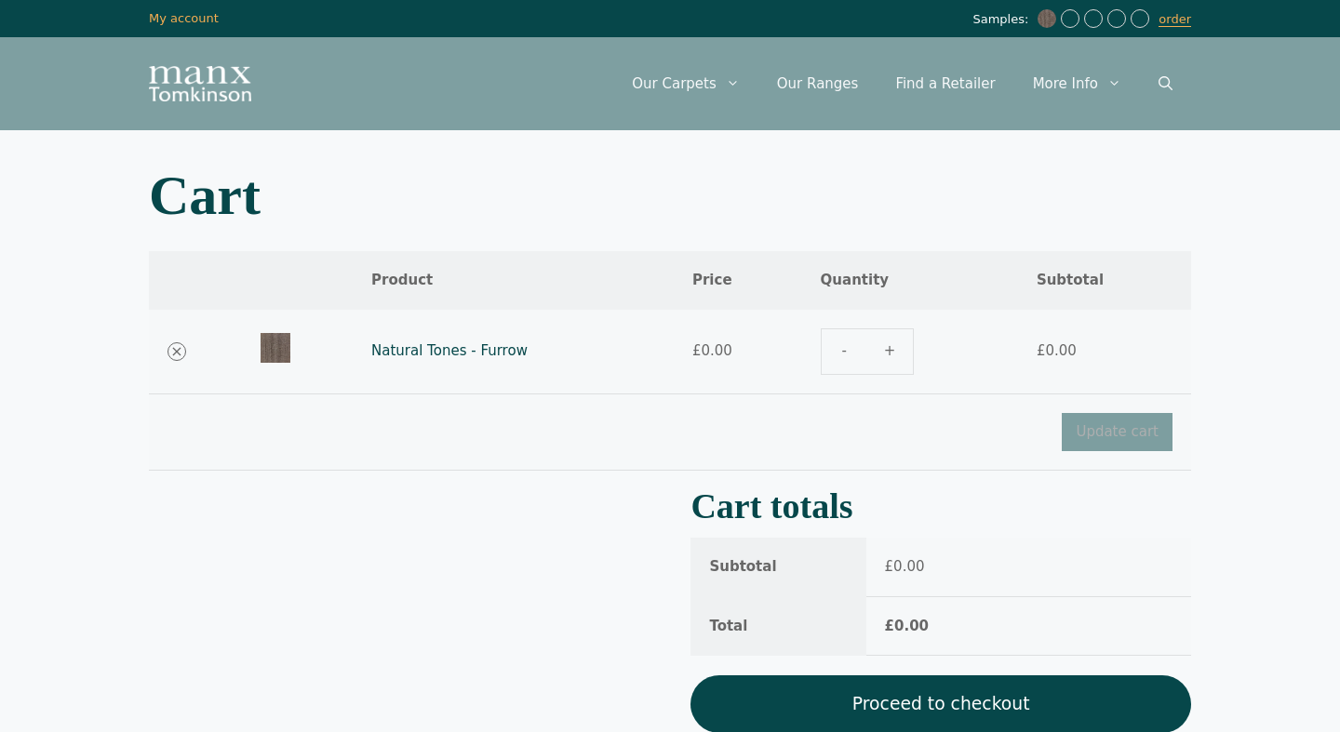
click at [905, 697] on link "Proceed to checkout" at bounding box center [941, 705] width 501 height 58
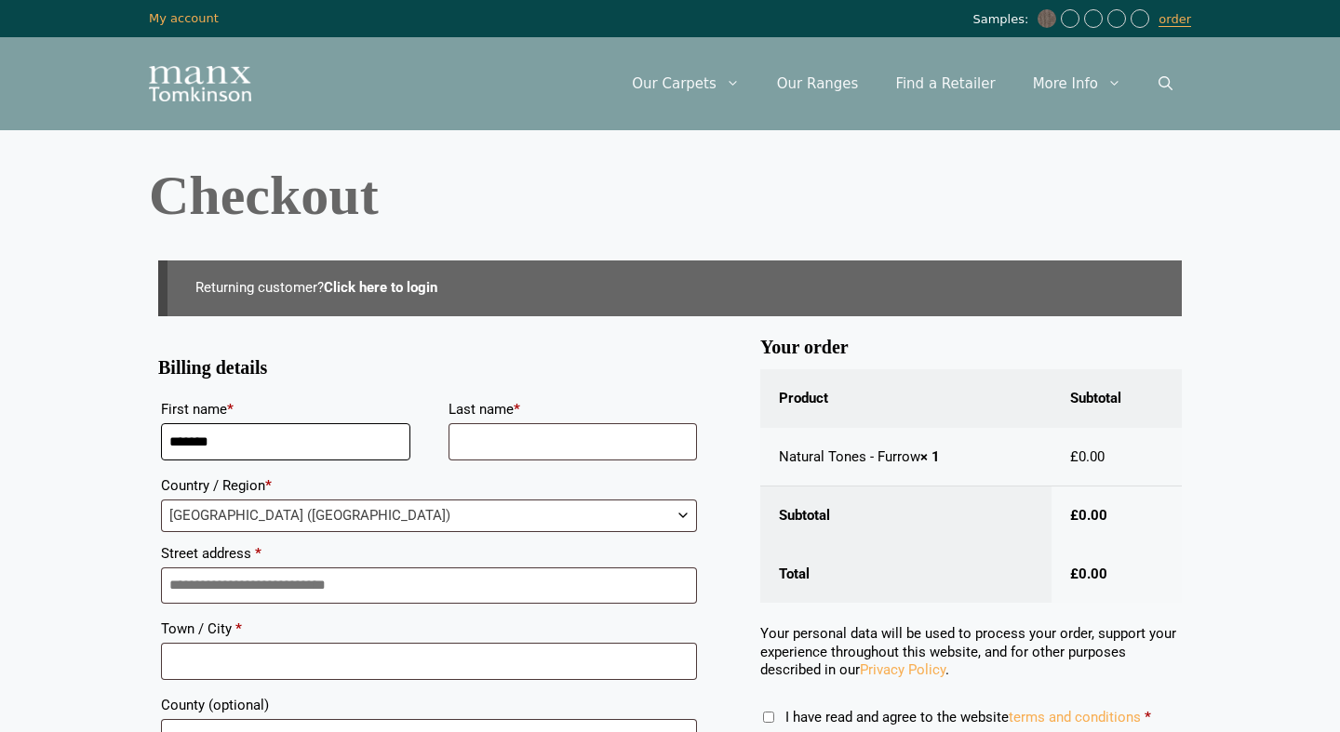
type input "*******"
type input "****"
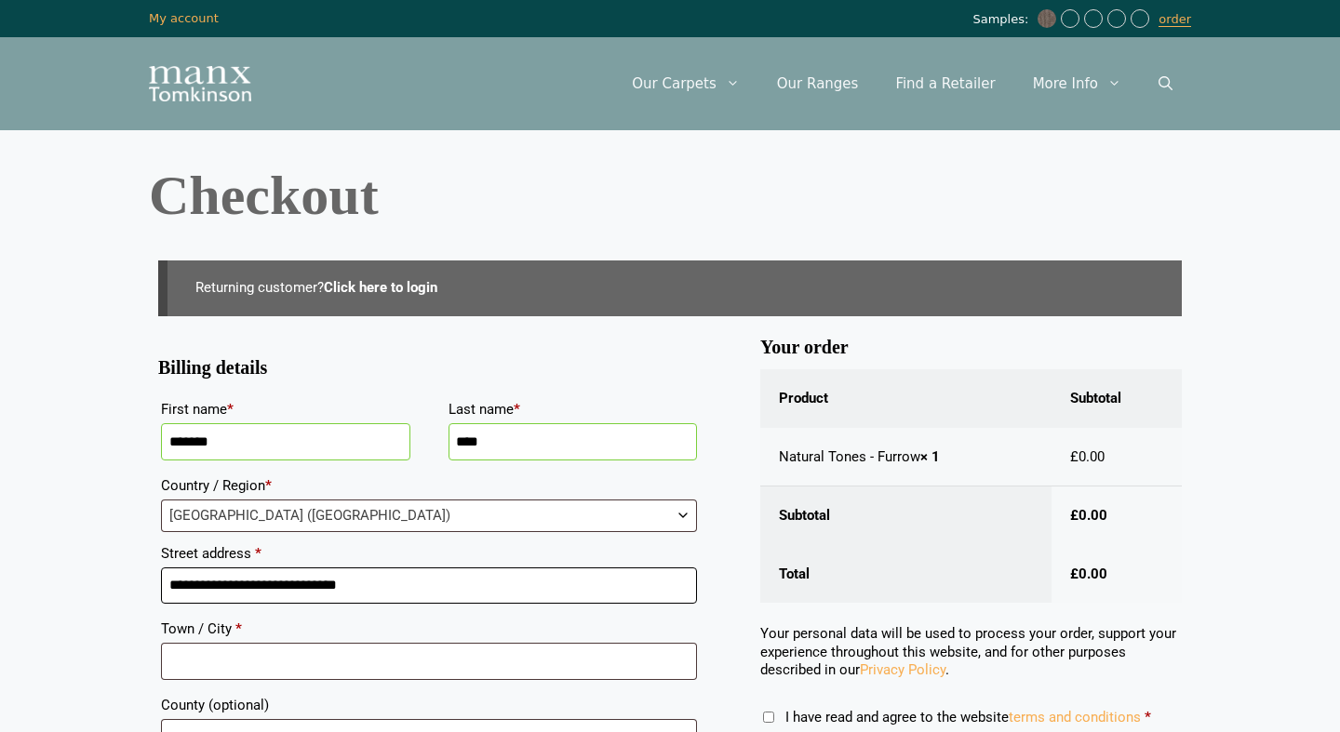
type input "**********"
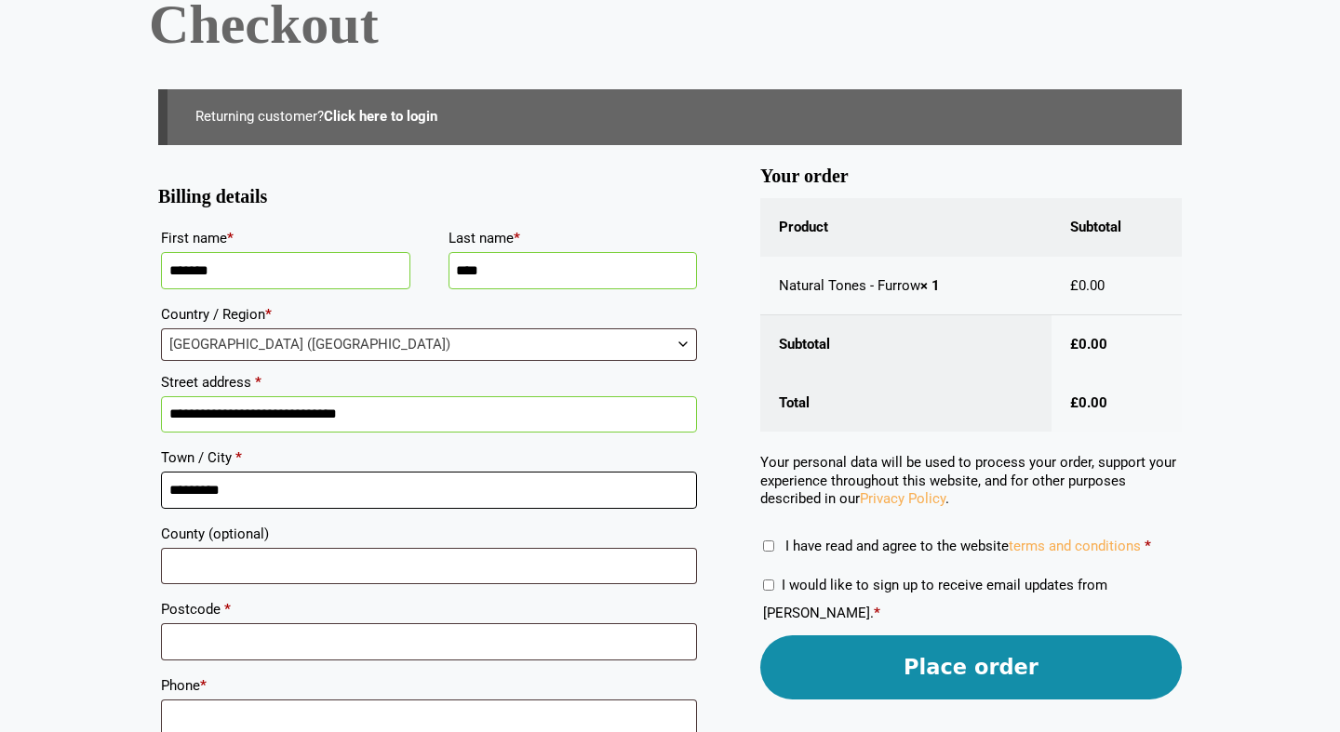
scroll to position [251, 0]
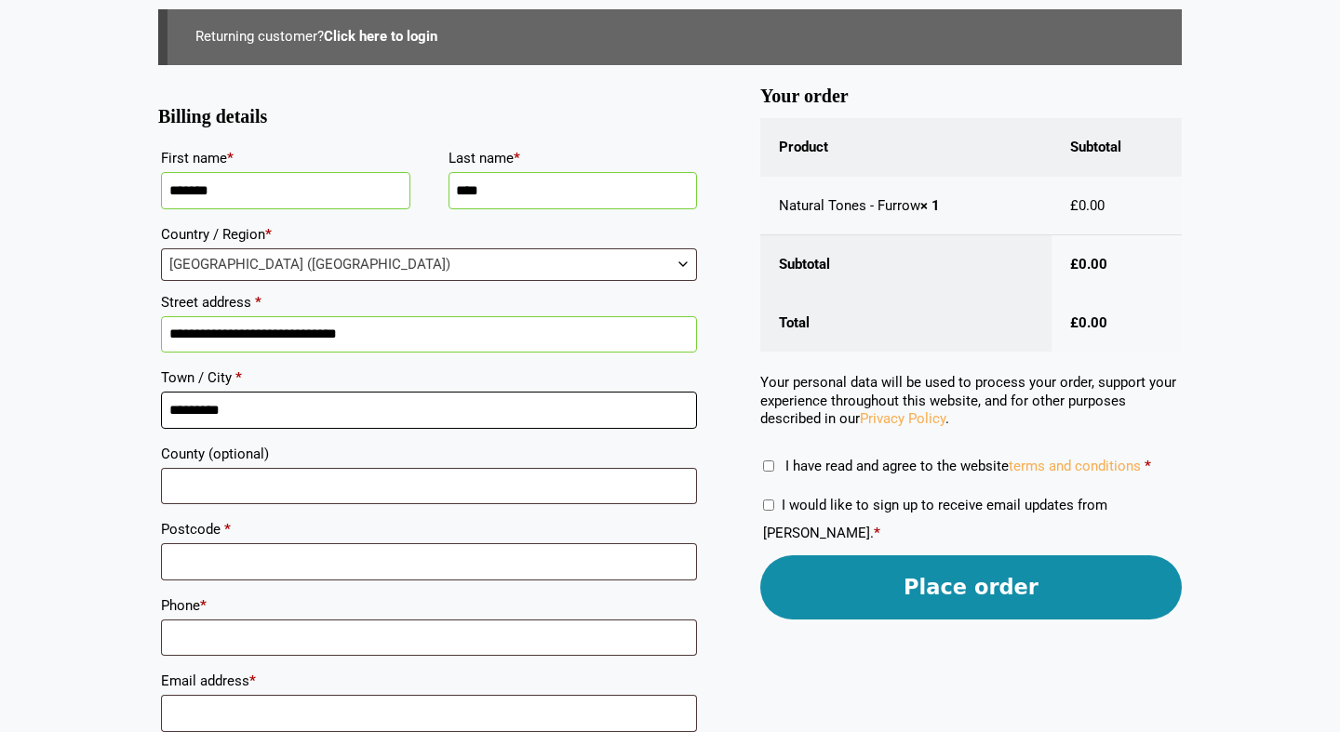
type input "*********"
type input "******"
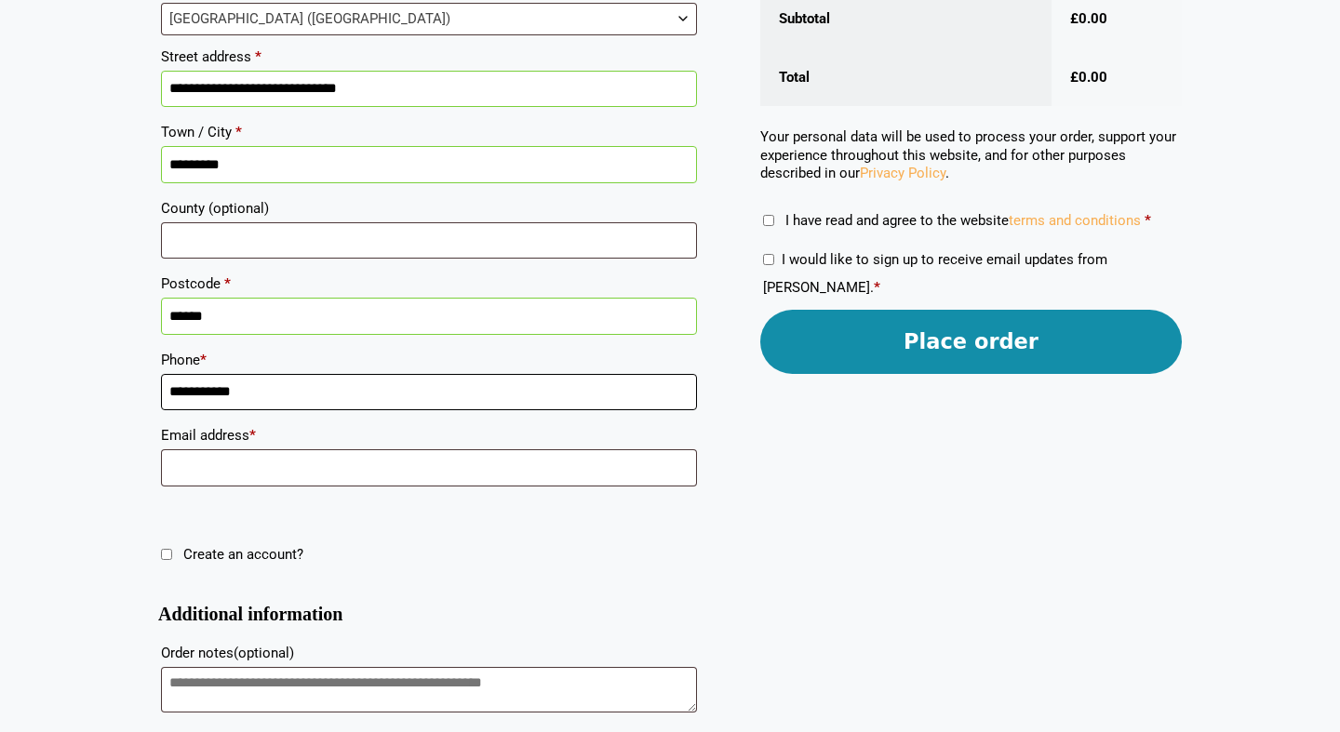
scroll to position [498, 0]
type input "**********"
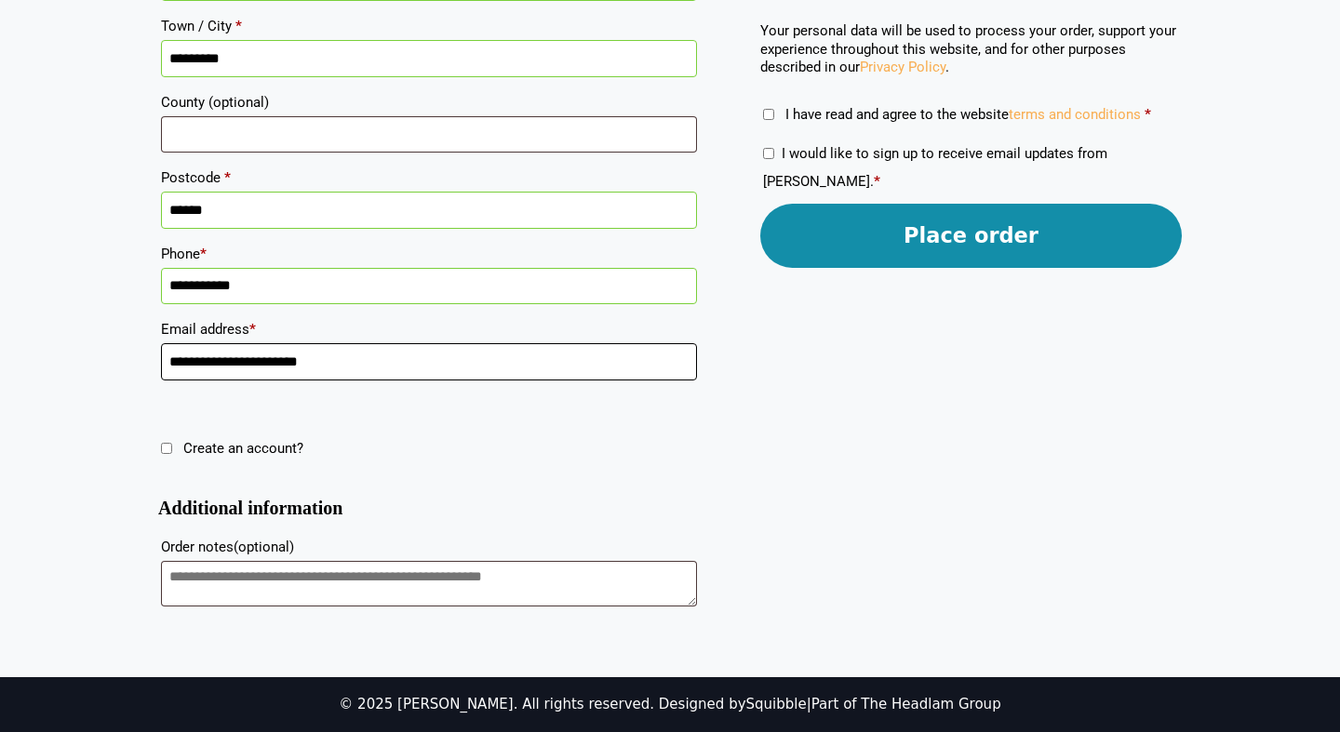
scroll to position [605, 0]
type input "**********"
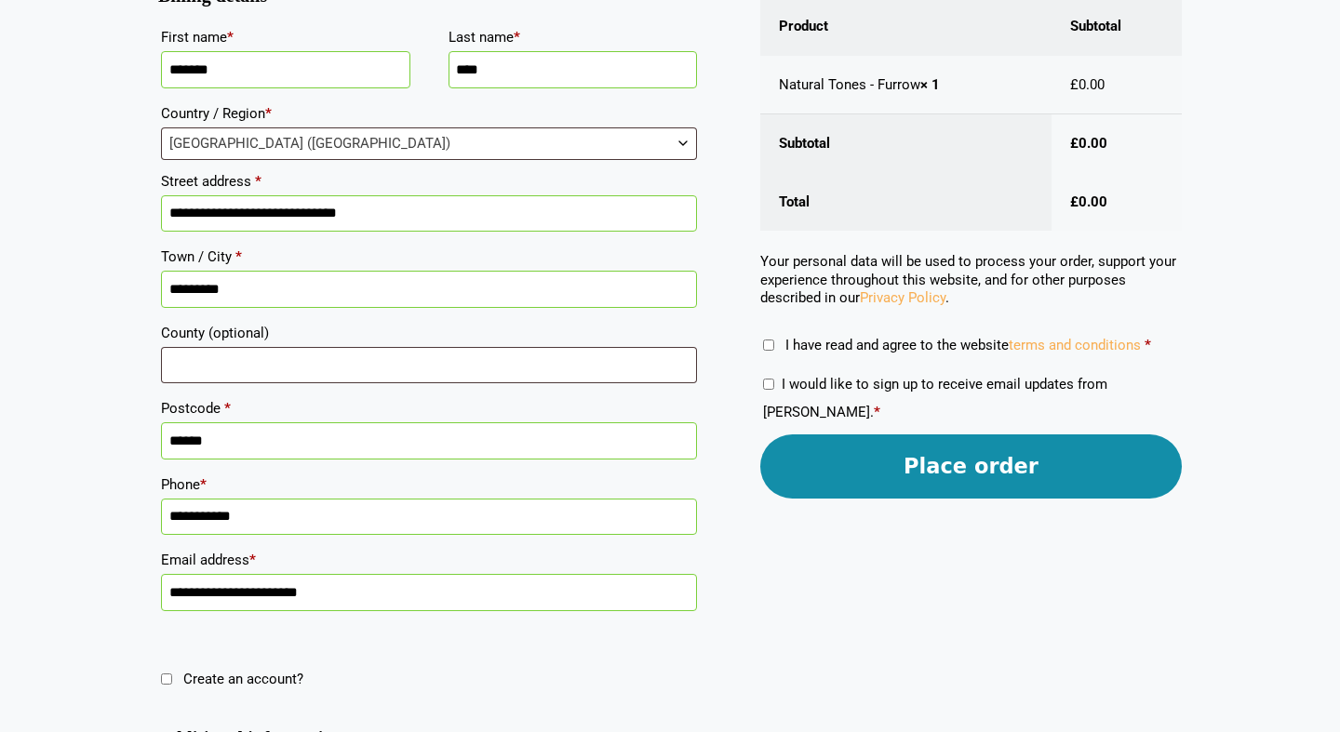
scroll to position [372, 0]
click at [902, 473] on button "Place order" at bounding box center [971, 467] width 422 height 64
